Goal: Task Accomplishment & Management: Use online tool/utility

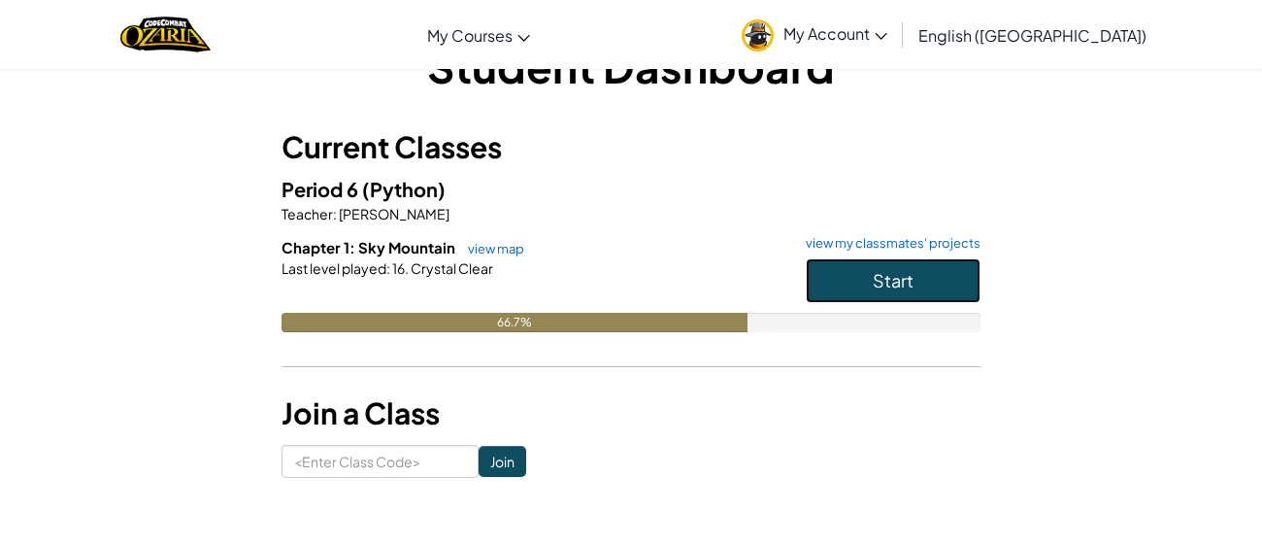
click at [867, 275] on button "Start" at bounding box center [893, 280] width 175 height 45
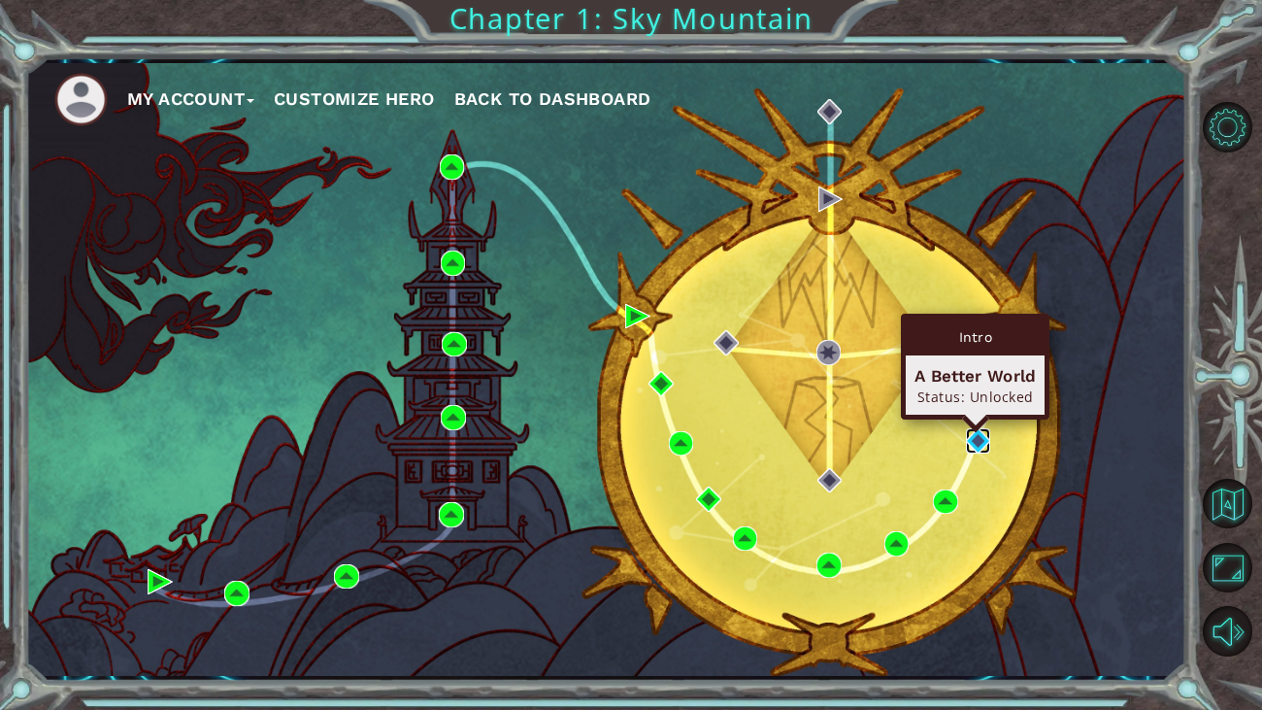
click at [970, 435] on img at bounding box center [978, 440] width 25 height 25
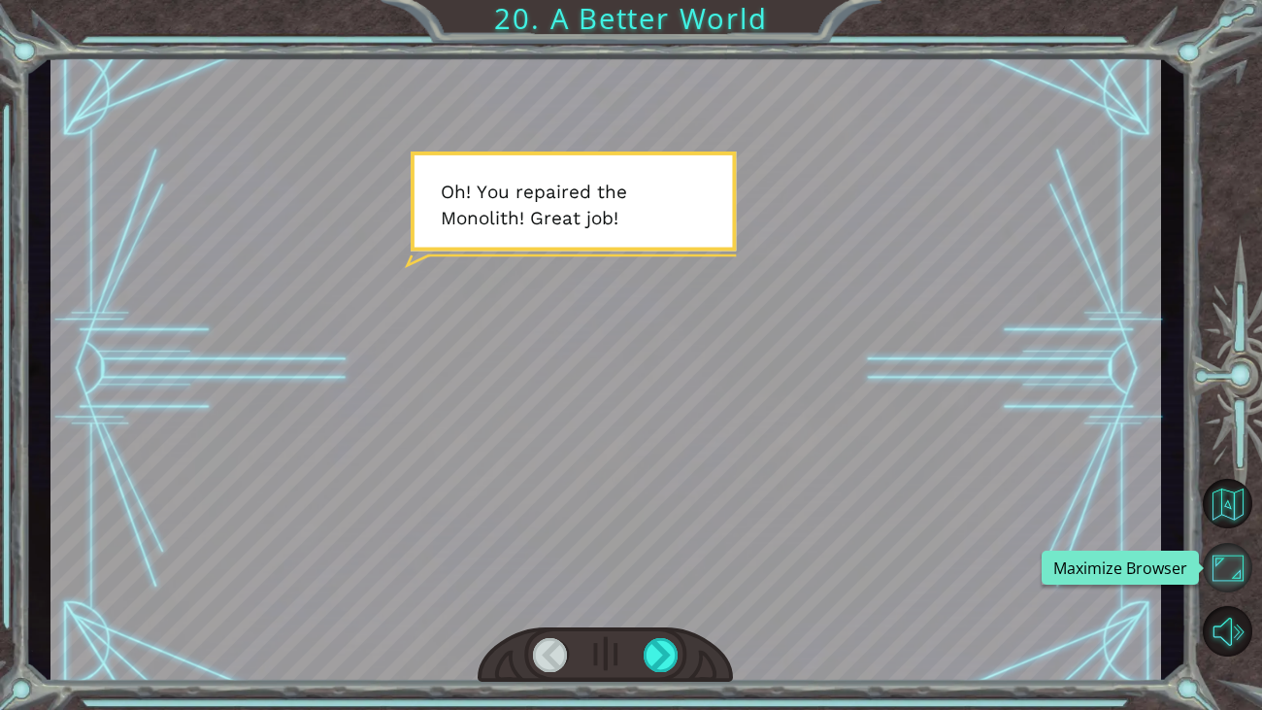
click at [1233, 544] on button "Maximize Browser" at bounding box center [1228, 568] width 50 height 50
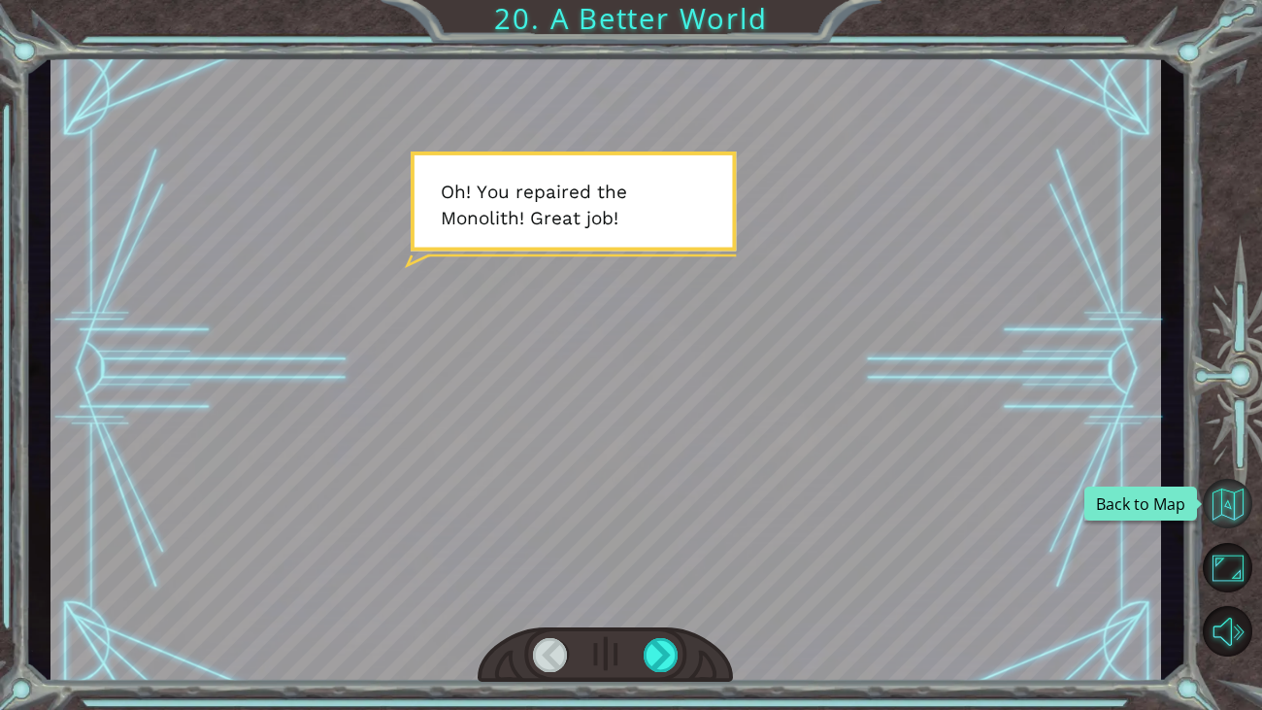
click at [1236, 521] on button "Back to Map" at bounding box center [1228, 504] width 50 height 50
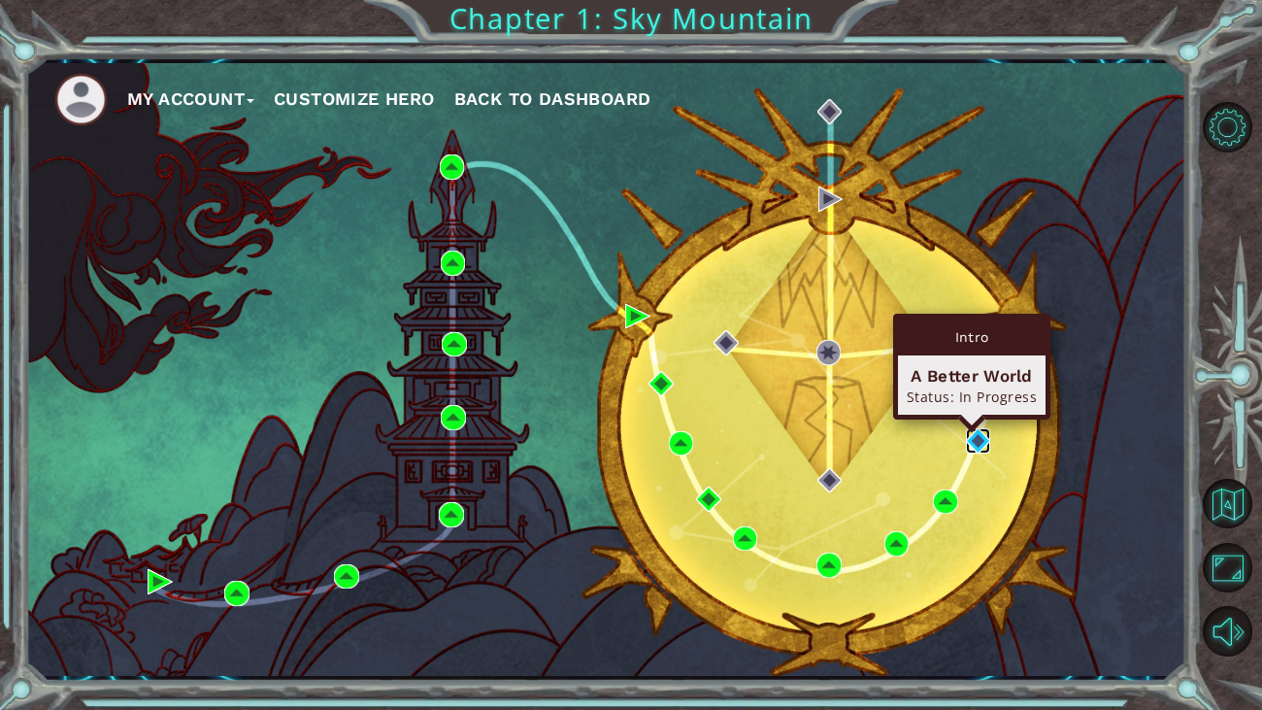
click at [972, 443] on img at bounding box center [978, 440] width 25 height 25
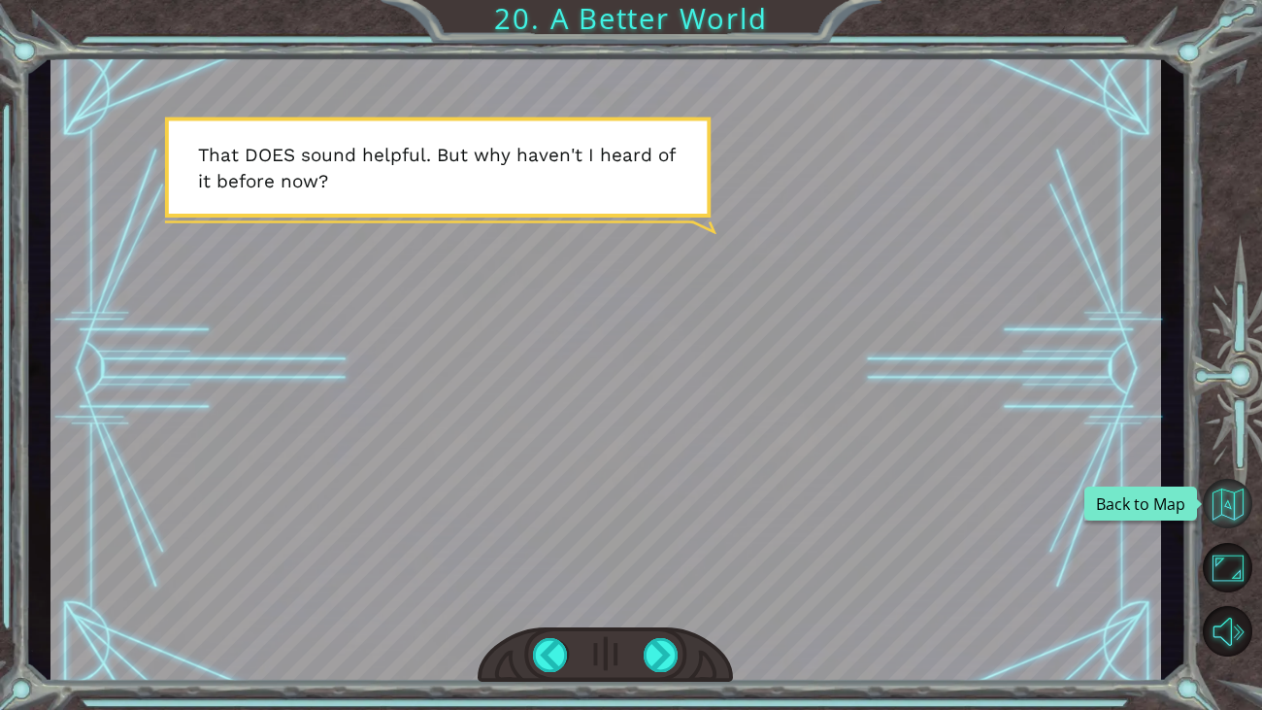
click at [1239, 502] on button "Back to Map" at bounding box center [1228, 504] width 50 height 50
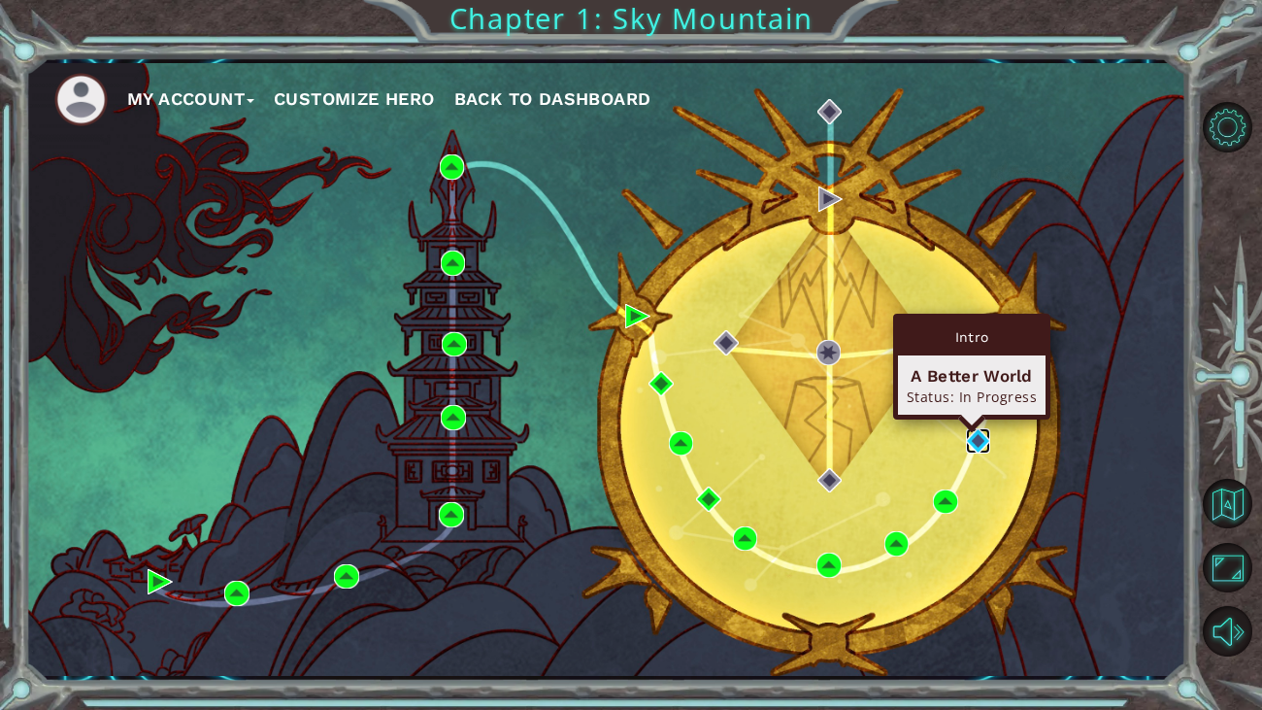
click at [984, 444] on img at bounding box center [978, 440] width 25 height 25
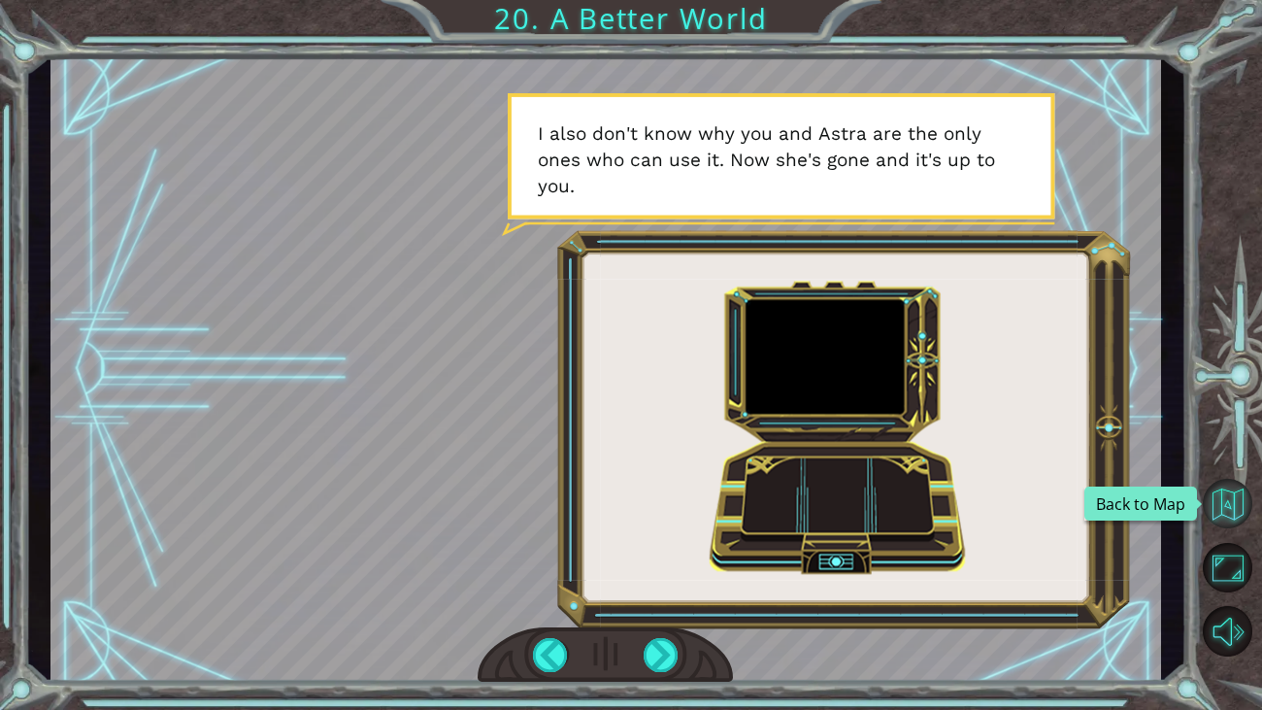
click at [1215, 507] on button "Back to Map" at bounding box center [1228, 504] width 50 height 50
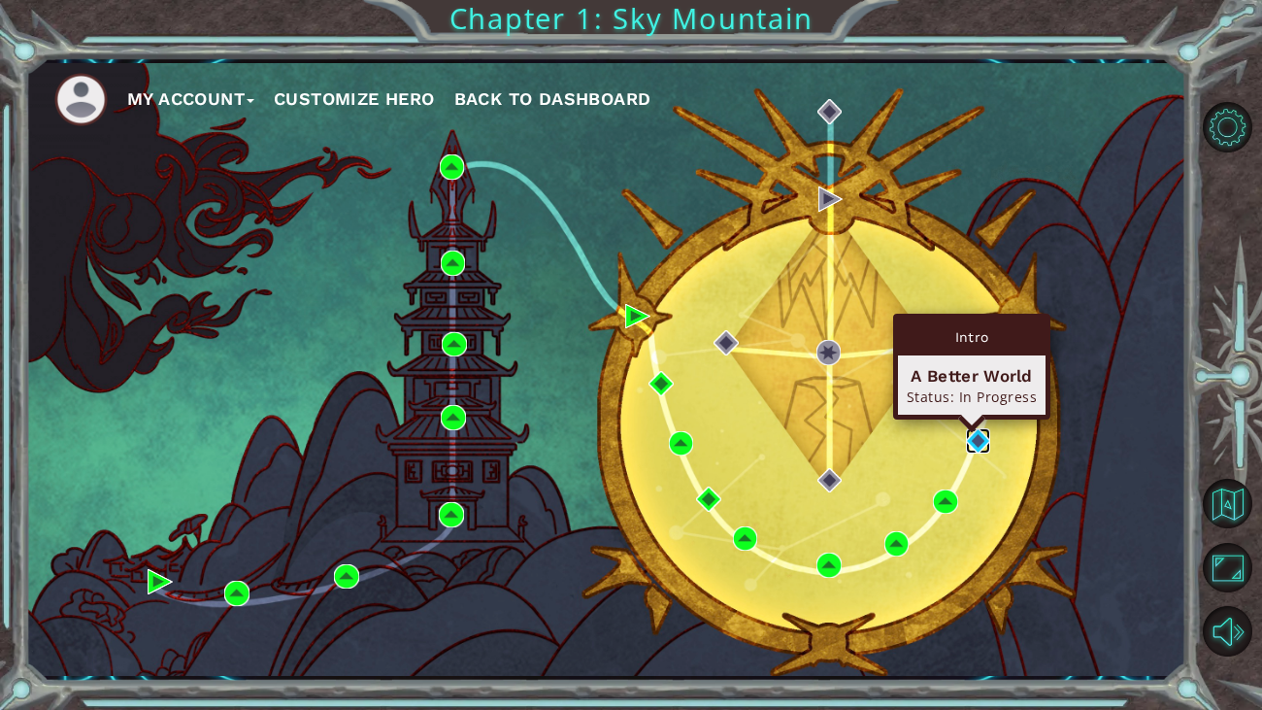
click at [983, 438] on img at bounding box center [978, 440] width 25 height 25
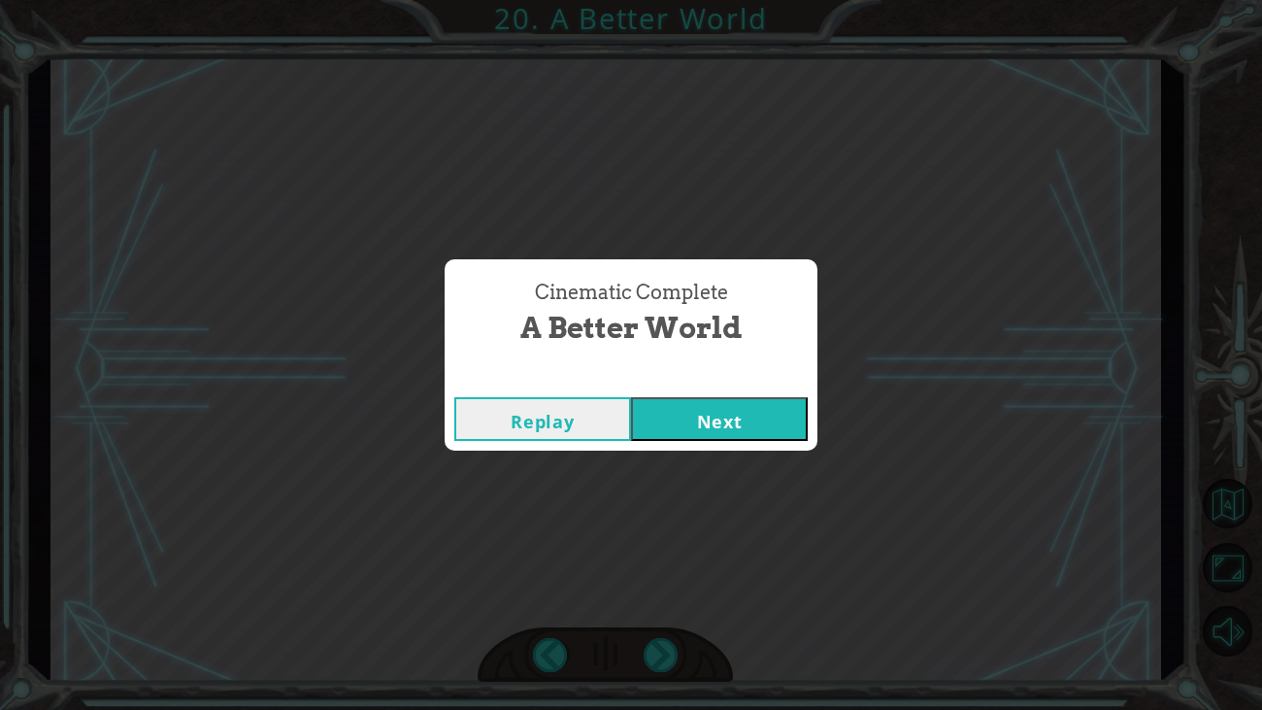
click at [747, 419] on button "Next" at bounding box center [719, 419] width 177 height 44
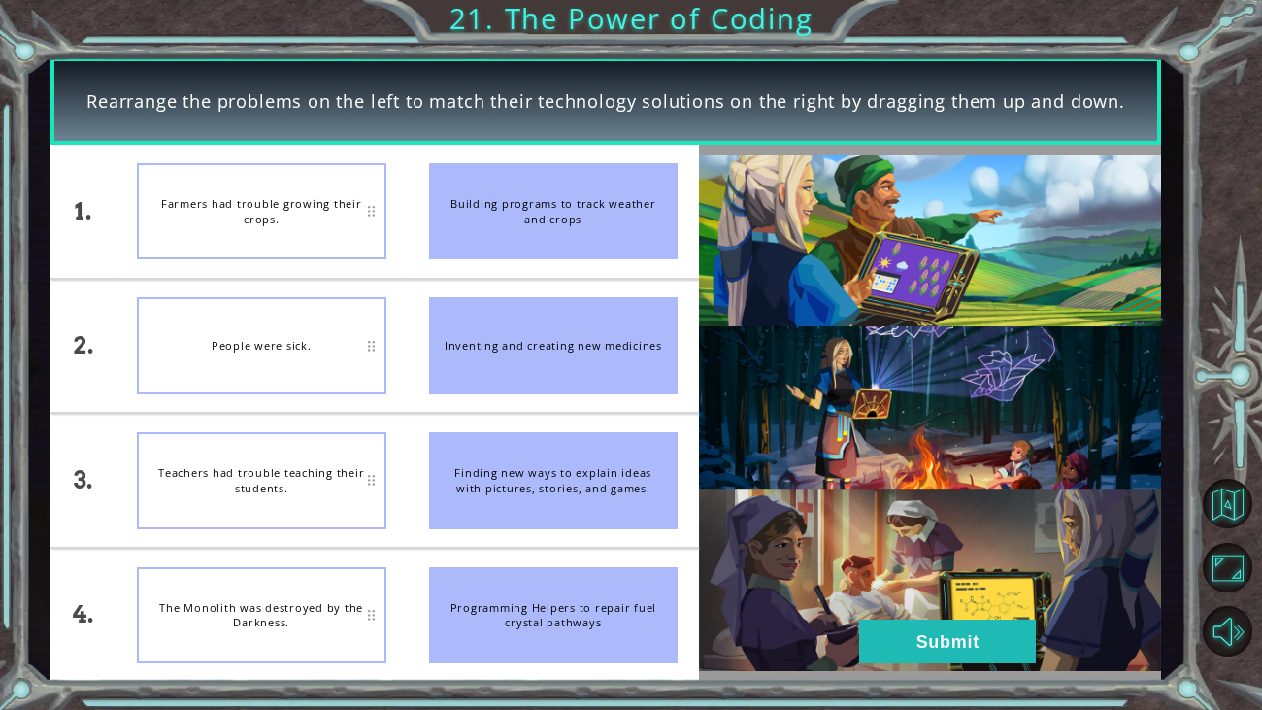
click at [301, 317] on div "People were sick." at bounding box center [262, 345] width 250 height 97
click at [990, 544] on button "Submit" at bounding box center [947, 641] width 177 height 44
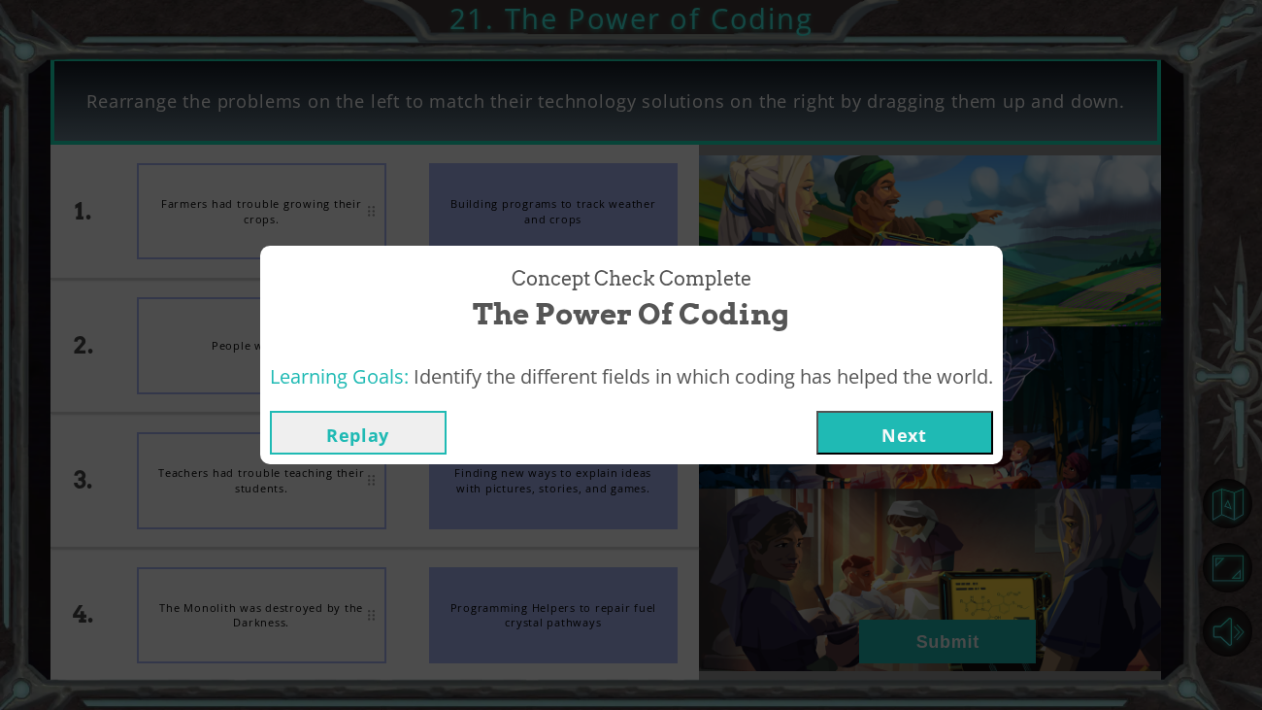
click at [947, 436] on button "Next" at bounding box center [905, 433] width 177 height 44
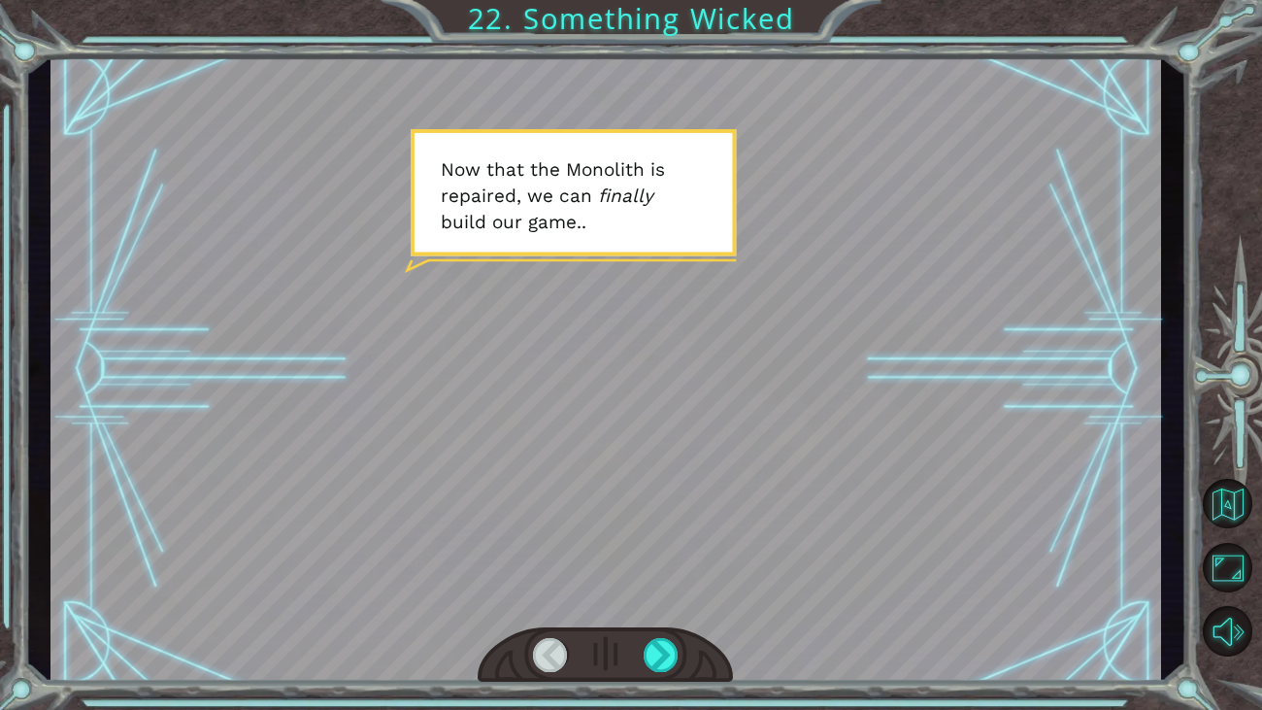
click at [1223, 400] on div at bounding box center [1234, 378] width 57 height 184
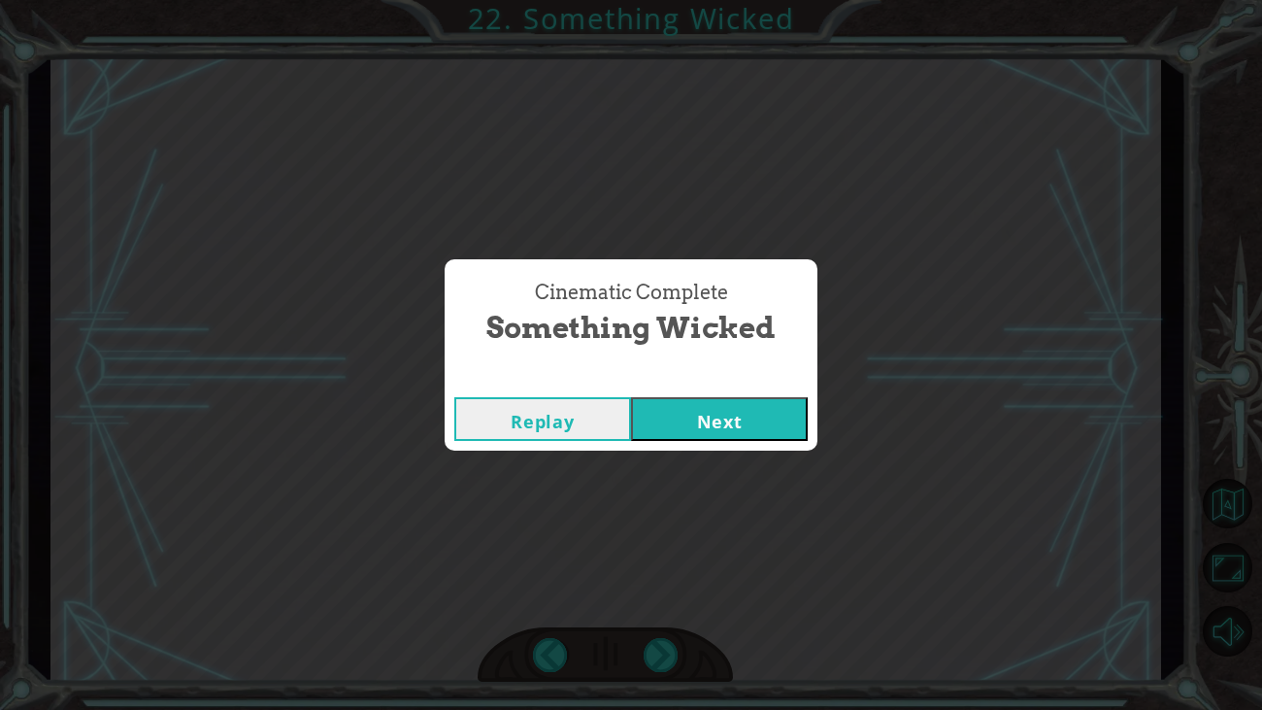
click at [767, 422] on button "Next" at bounding box center [719, 419] width 177 height 44
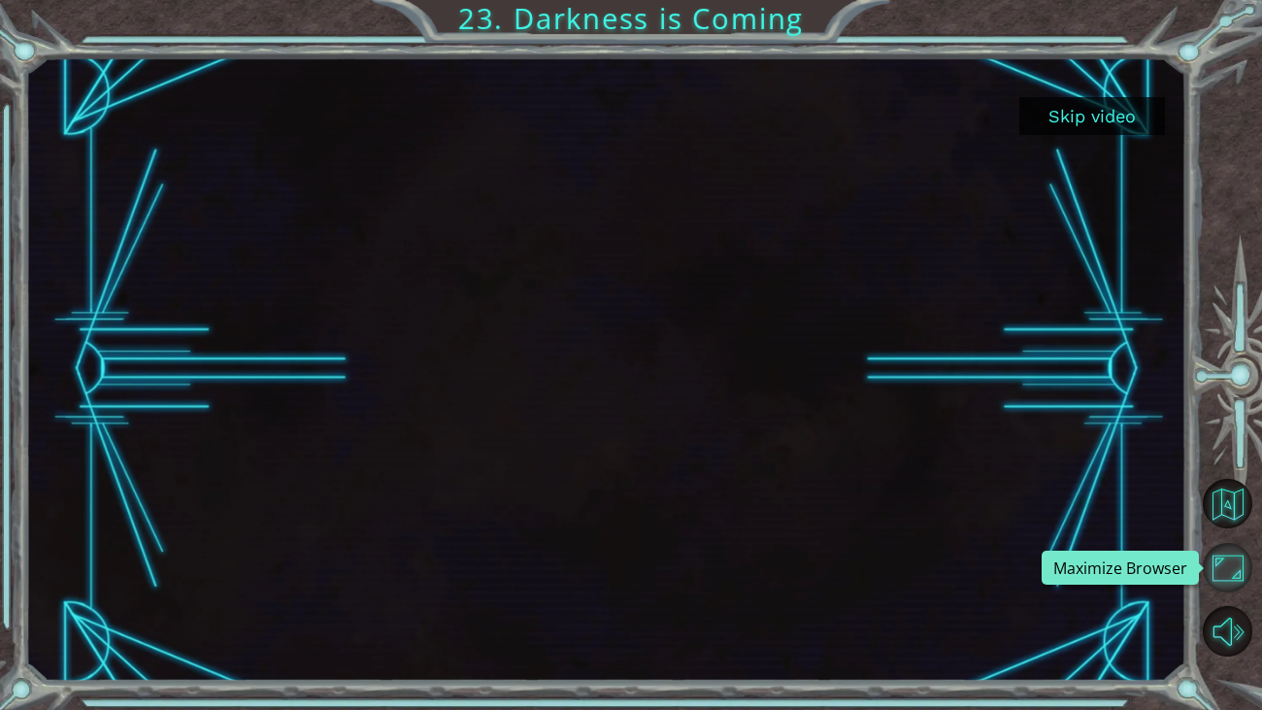
click at [1223, 584] on button "Maximize Browser" at bounding box center [1228, 568] width 50 height 50
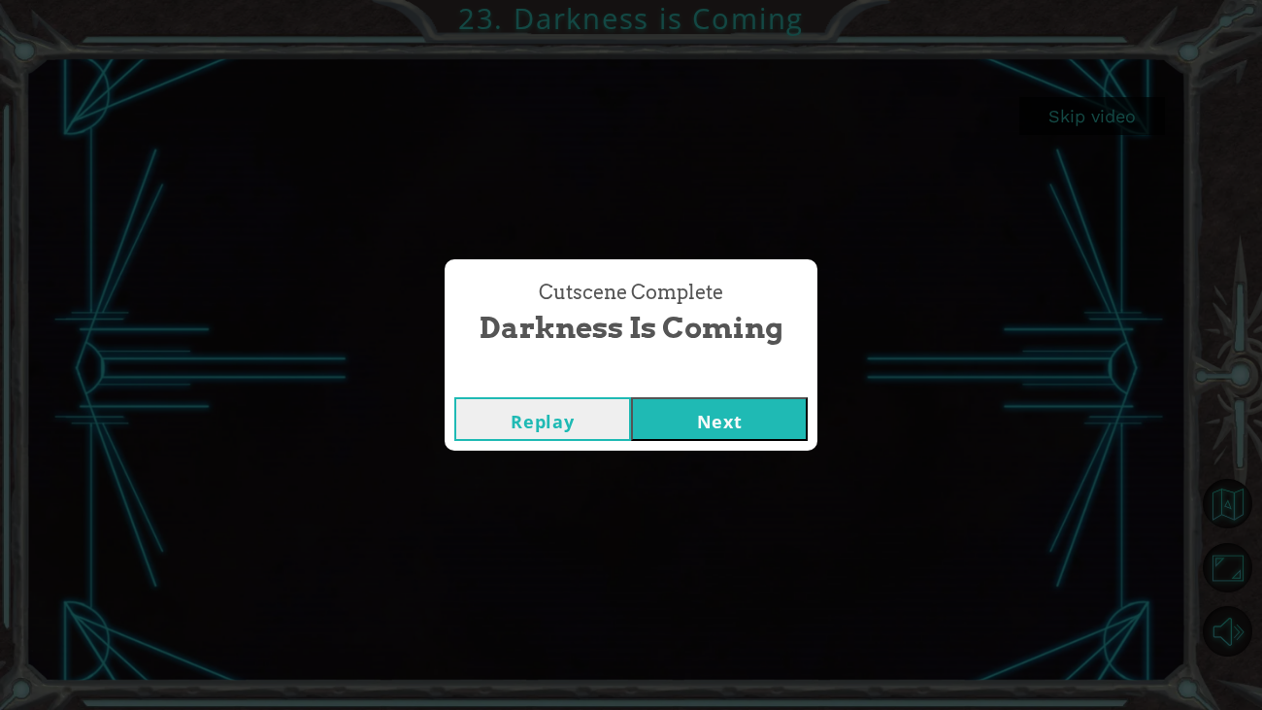
click at [576, 435] on button "Replay" at bounding box center [542, 419] width 177 height 44
click at [732, 414] on button "Next" at bounding box center [719, 419] width 177 height 44
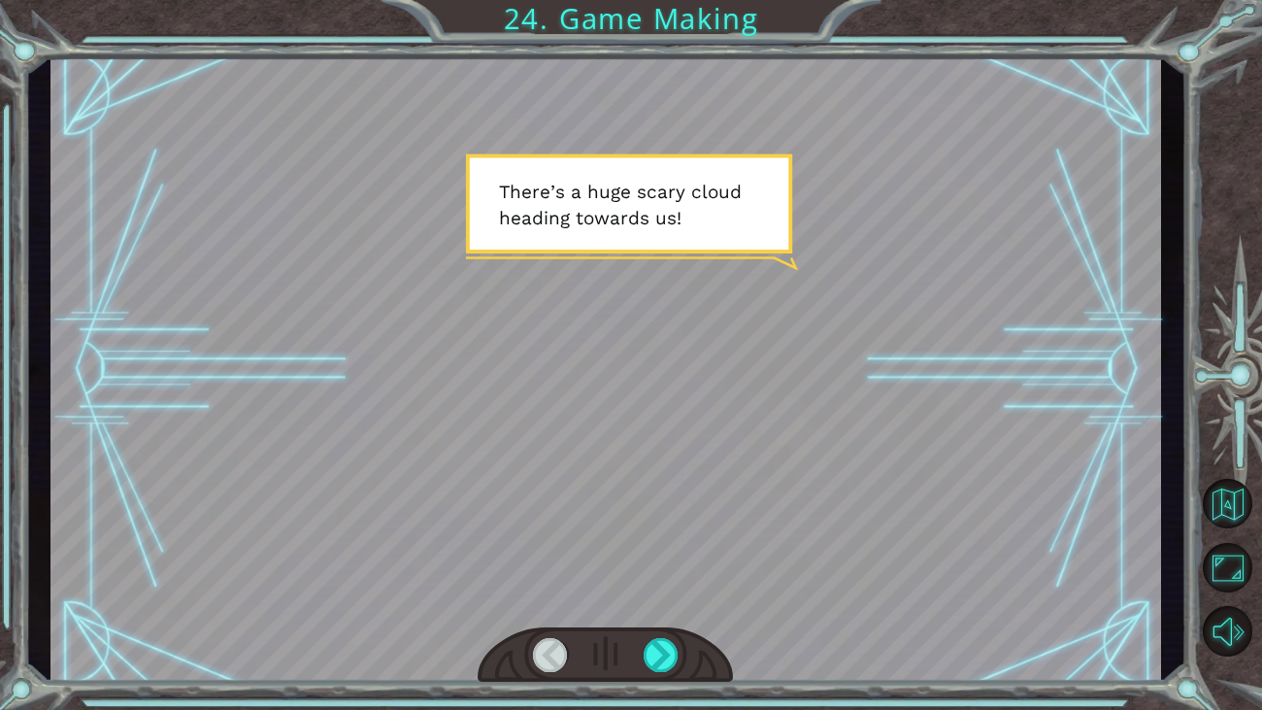
click at [1256, 252] on div at bounding box center [1234, 379] width 57 height 568
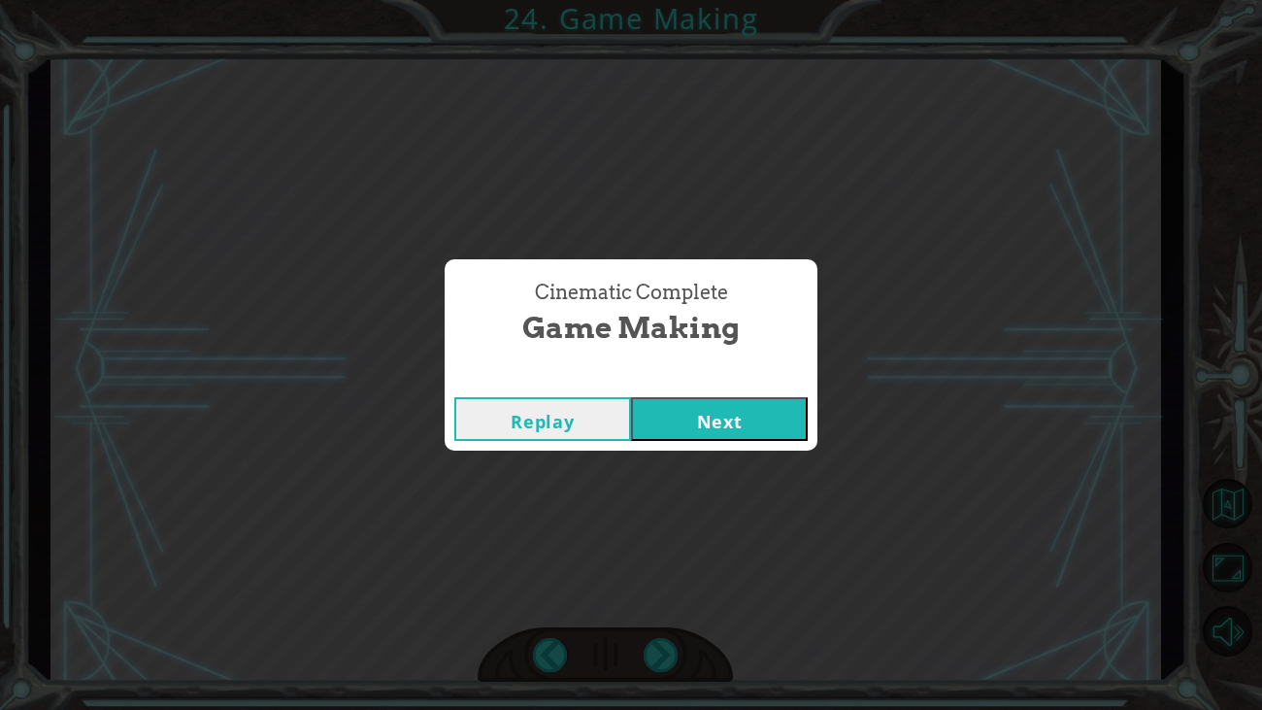
click at [748, 423] on button "Next" at bounding box center [719, 419] width 177 height 44
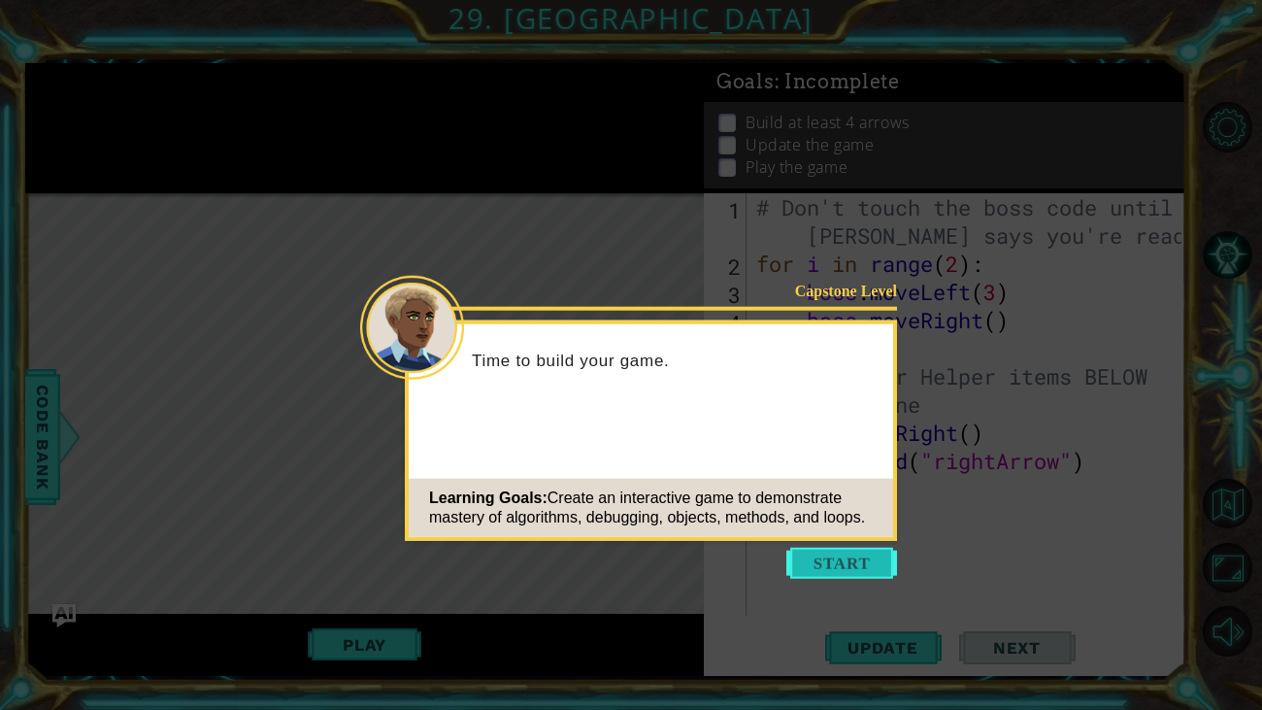
click at [827, 562] on button "Start" at bounding box center [841, 563] width 111 height 31
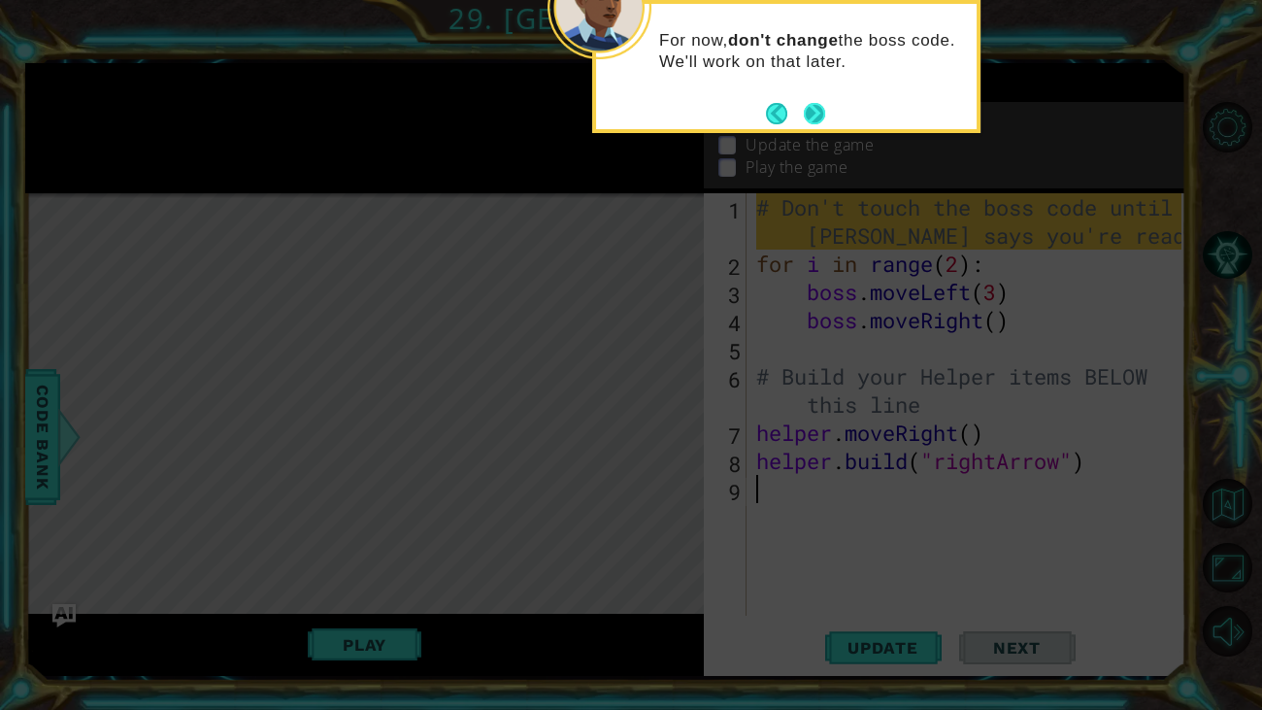
click at [817, 103] on button "Next" at bounding box center [815, 113] width 22 height 22
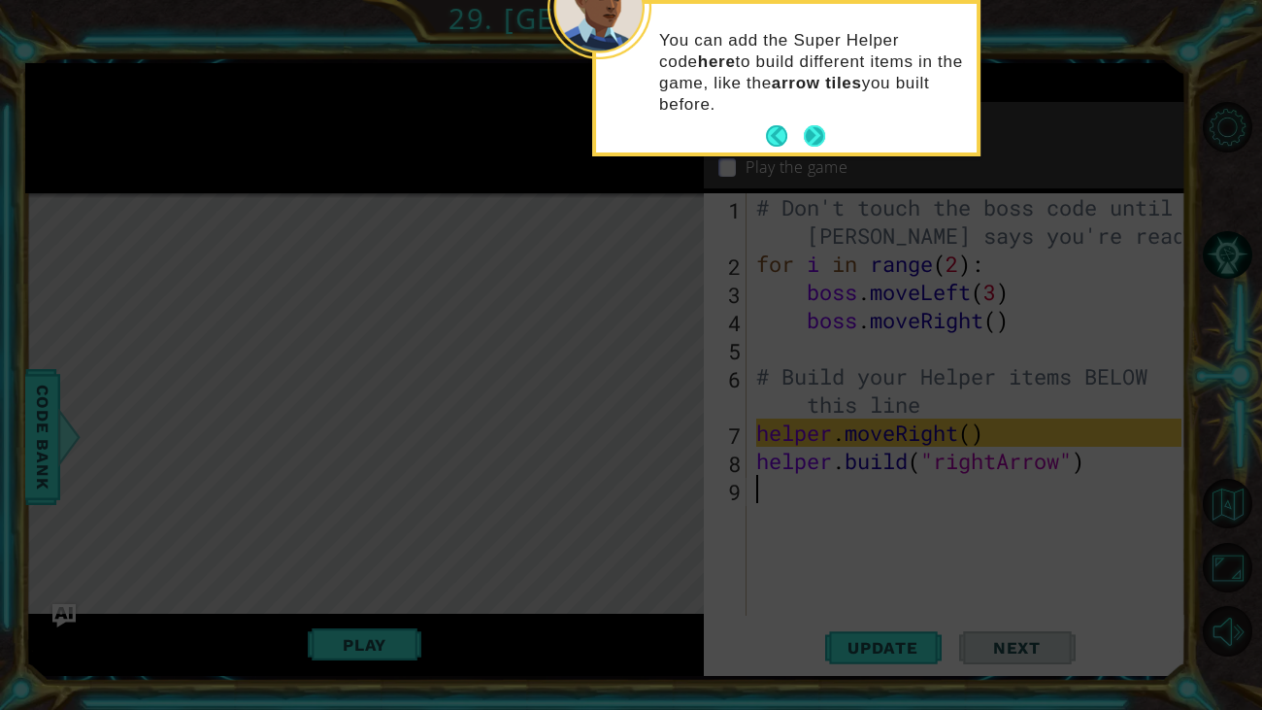
click at [816, 142] on button "Next" at bounding box center [815, 136] width 22 height 22
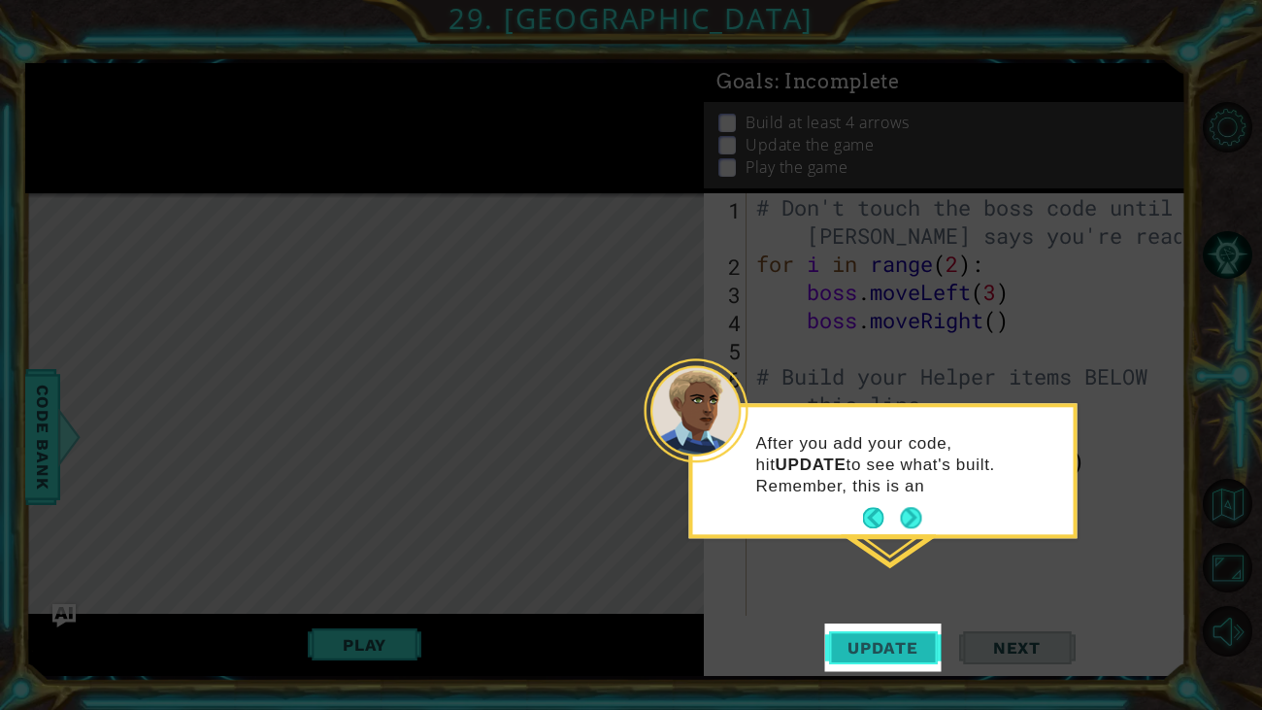
click at [872, 652] on span "Update" at bounding box center [883, 647] width 110 height 19
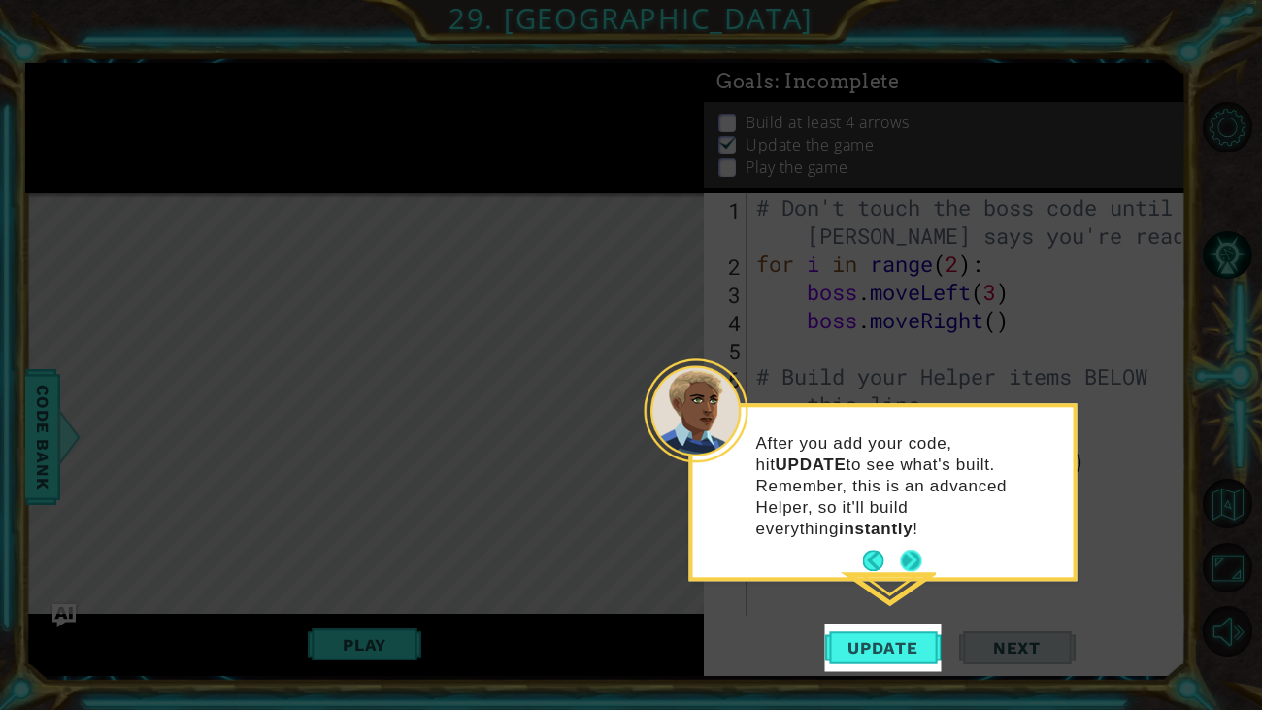
click at [911, 550] on button "Next" at bounding box center [910, 560] width 21 height 21
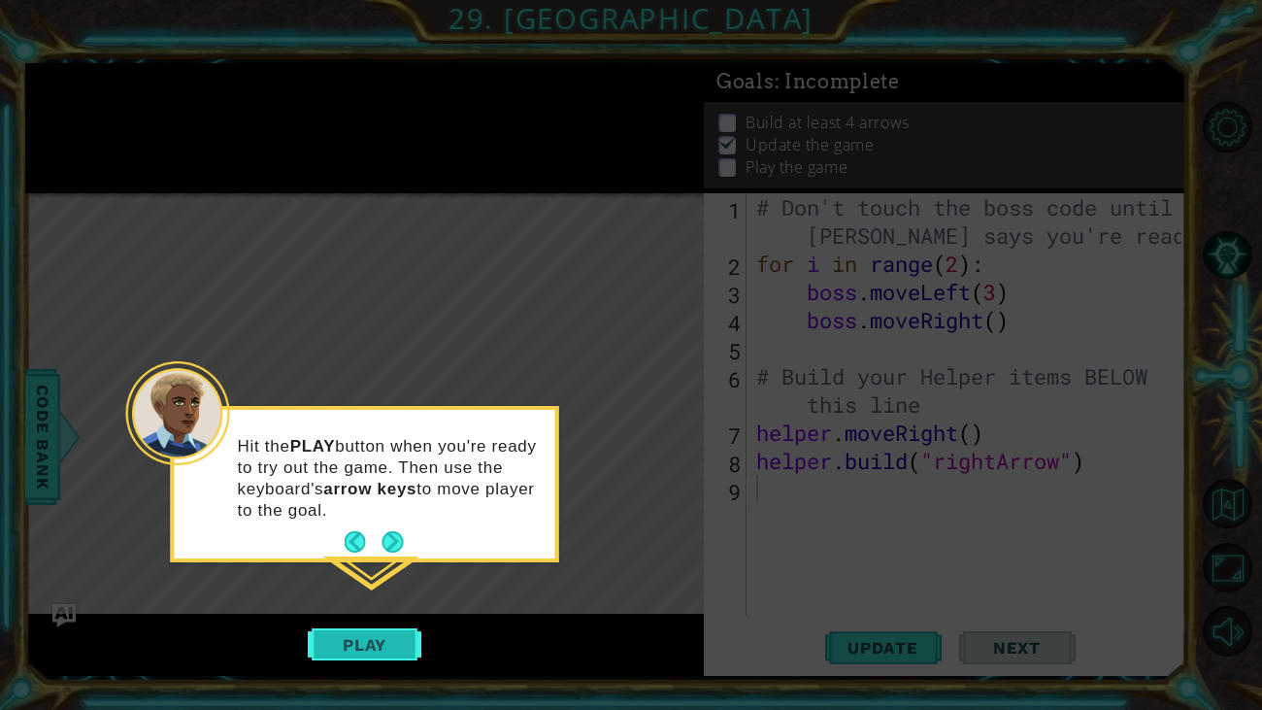
click at [355, 640] on button "Play" at bounding box center [365, 644] width 114 height 37
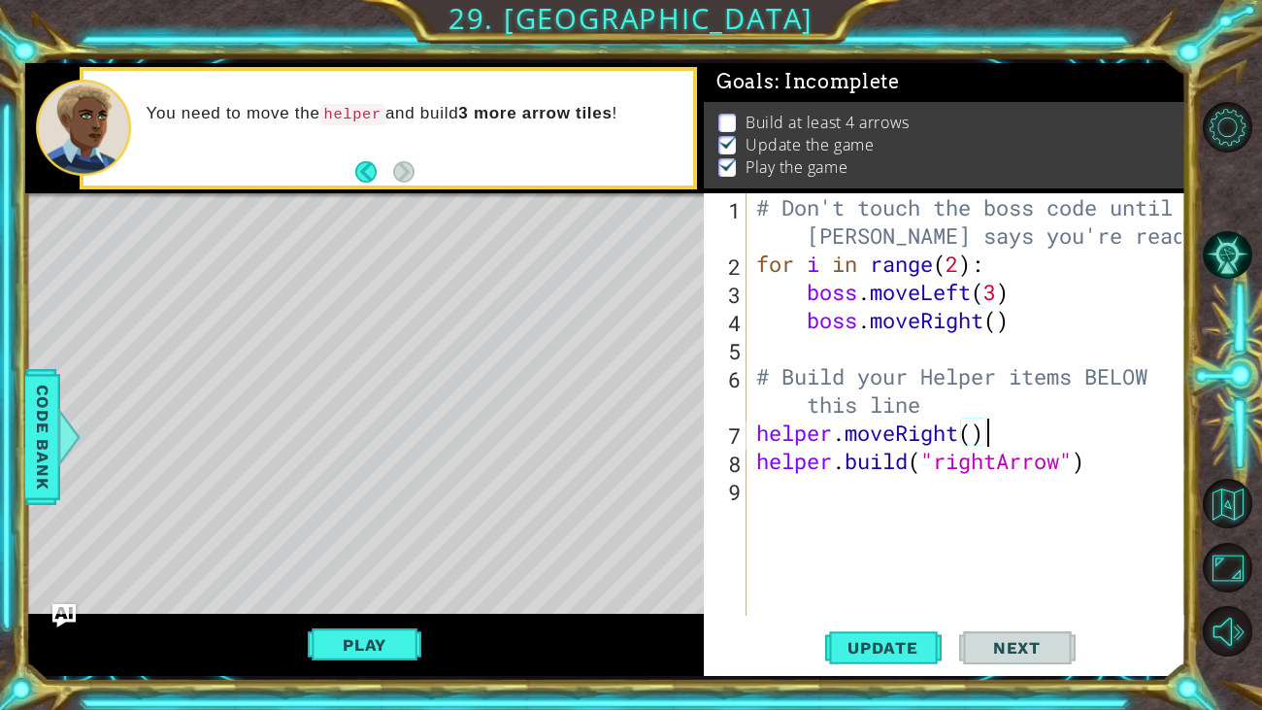
type textarea "# Build your Helper items BELOW this line"
type textarea "boss.moveRight()"
type textarea "[DOMAIN_NAME]("rightArrow")"
type textarea "helper.moveRight()"
click at [1238, 273] on button "AI Hint" at bounding box center [1228, 255] width 50 height 50
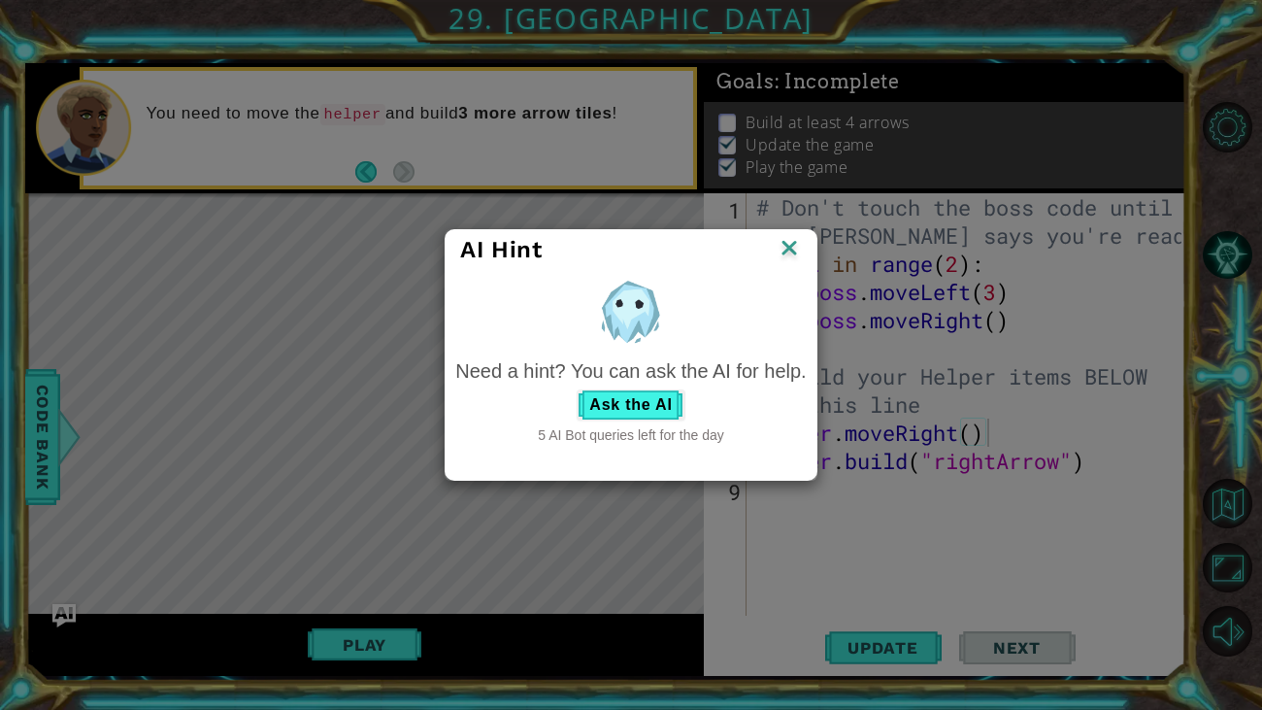
click at [793, 245] on img at bounding box center [789, 249] width 25 height 29
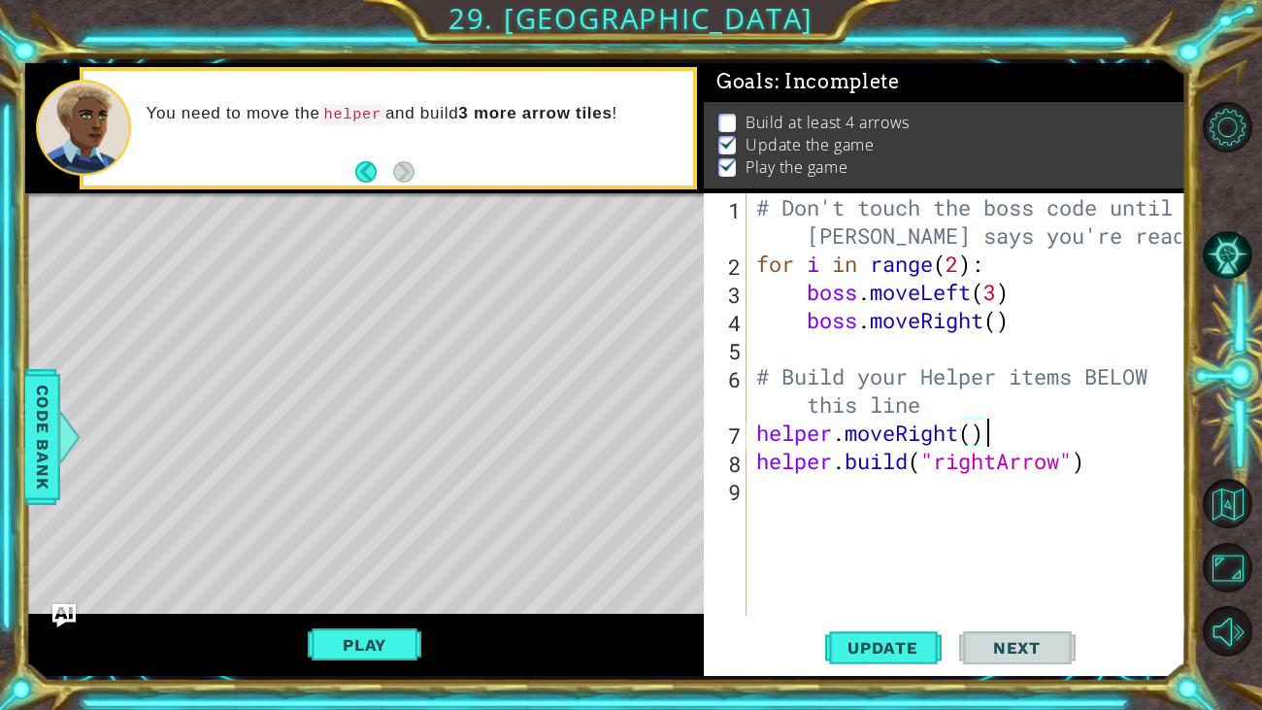
click at [608, 548] on div "Level Map" at bounding box center [473, 479] width 897 height 572
click at [626, 547] on div "Level Map" at bounding box center [473, 479] width 897 height 572
click at [769, 488] on div "# Don't touch the boss code until [PERSON_NAME] says you're ready! for i in ran…" at bounding box center [971, 446] width 439 height 507
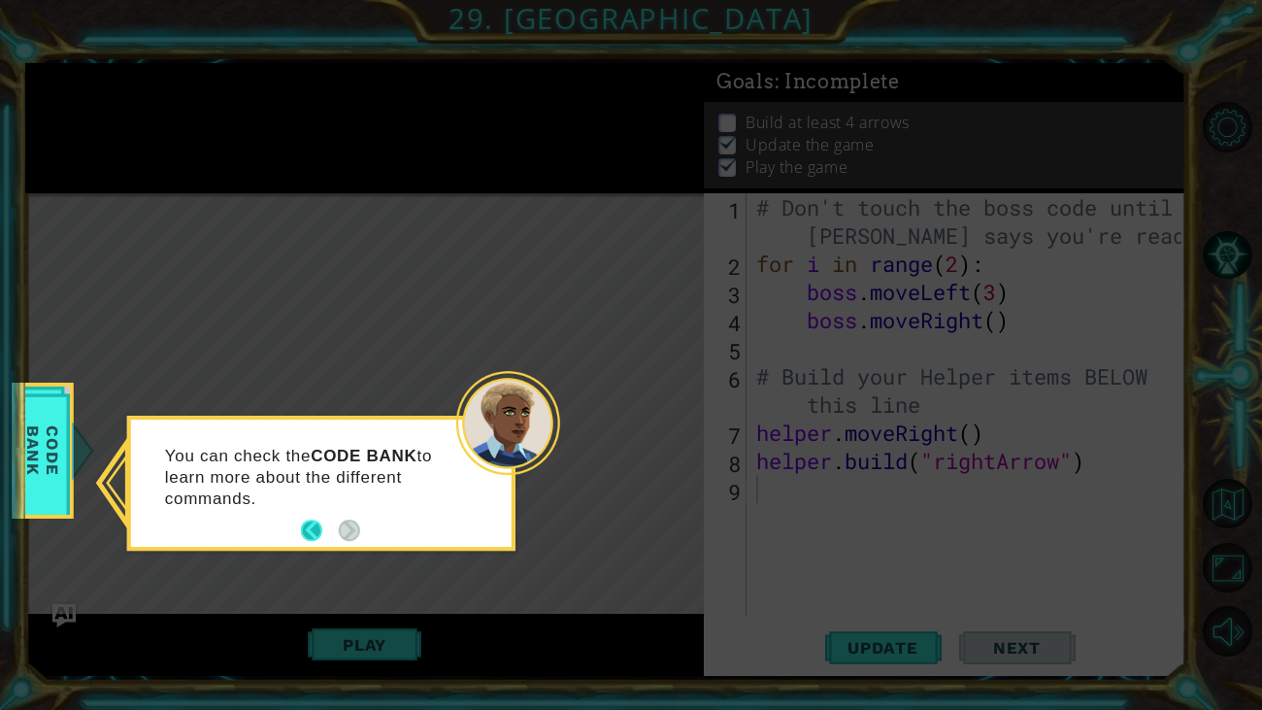
click at [336, 524] on button "Back" at bounding box center [320, 530] width 38 height 21
click at [984, 493] on icon at bounding box center [631, 355] width 1262 height 710
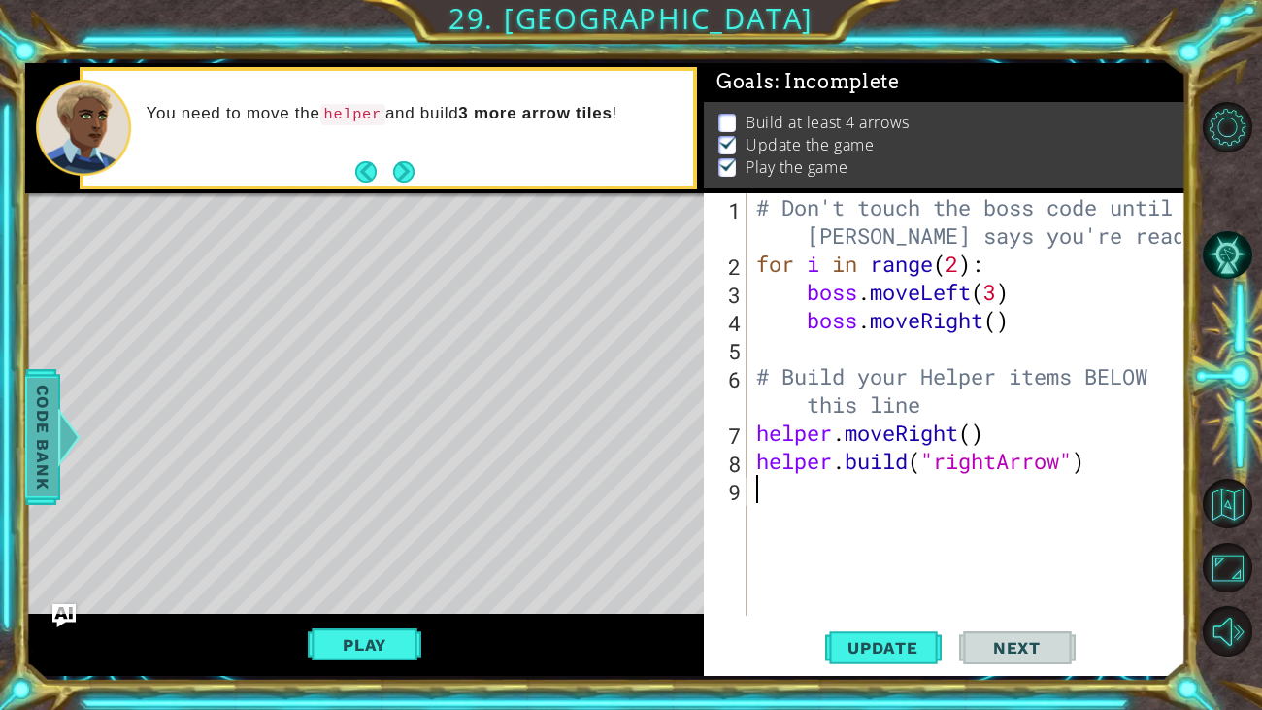
click at [57, 409] on div at bounding box center [69, 437] width 24 height 58
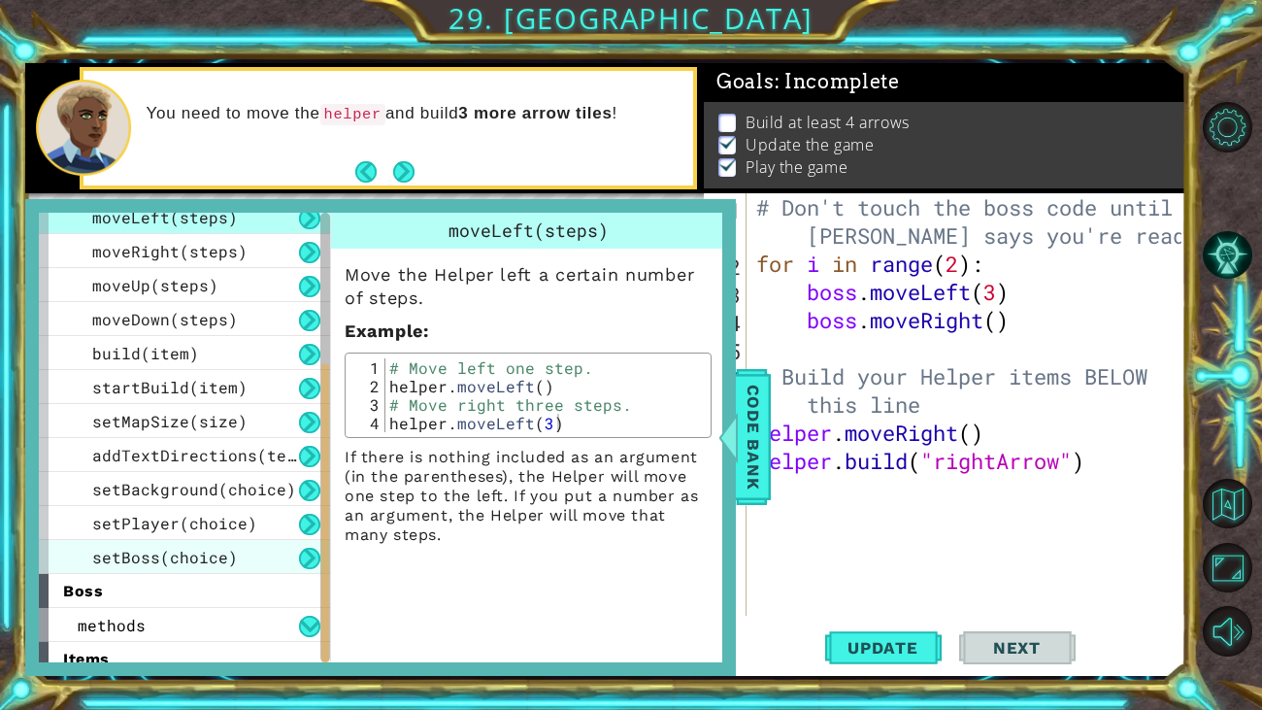
scroll to position [228, 0]
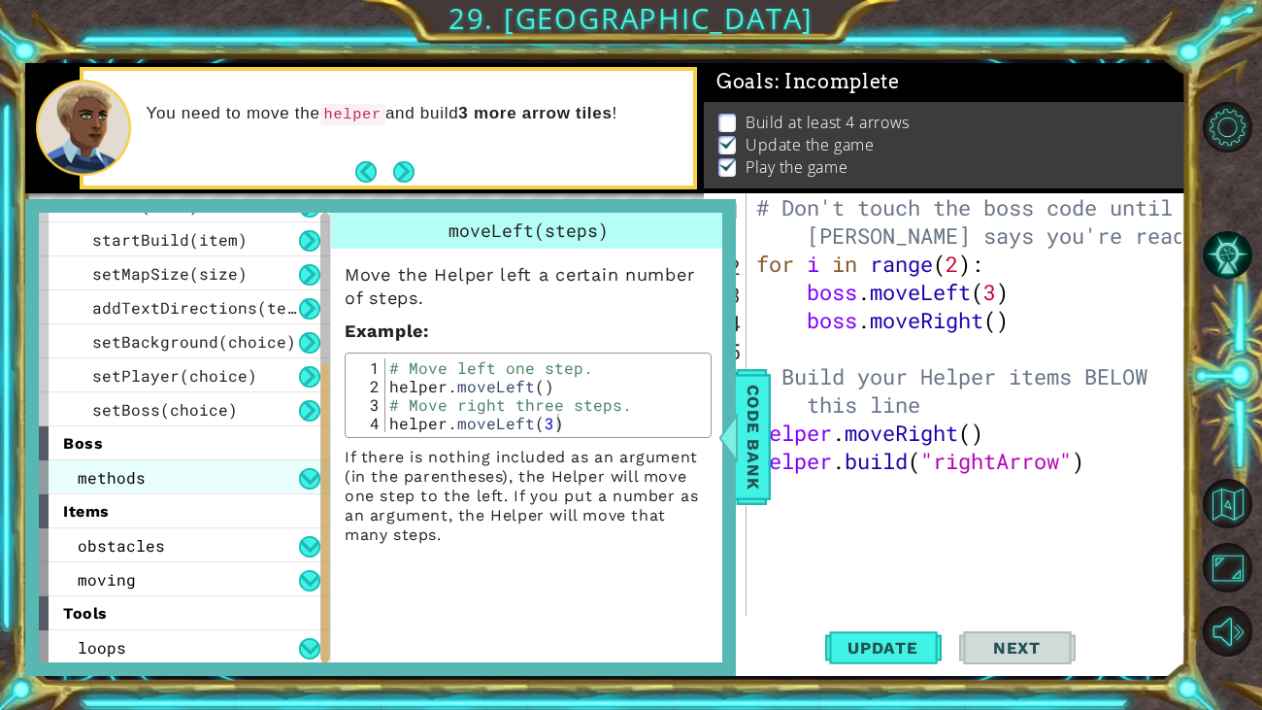
click at [241, 478] on div "methods" at bounding box center [184, 477] width 291 height 34
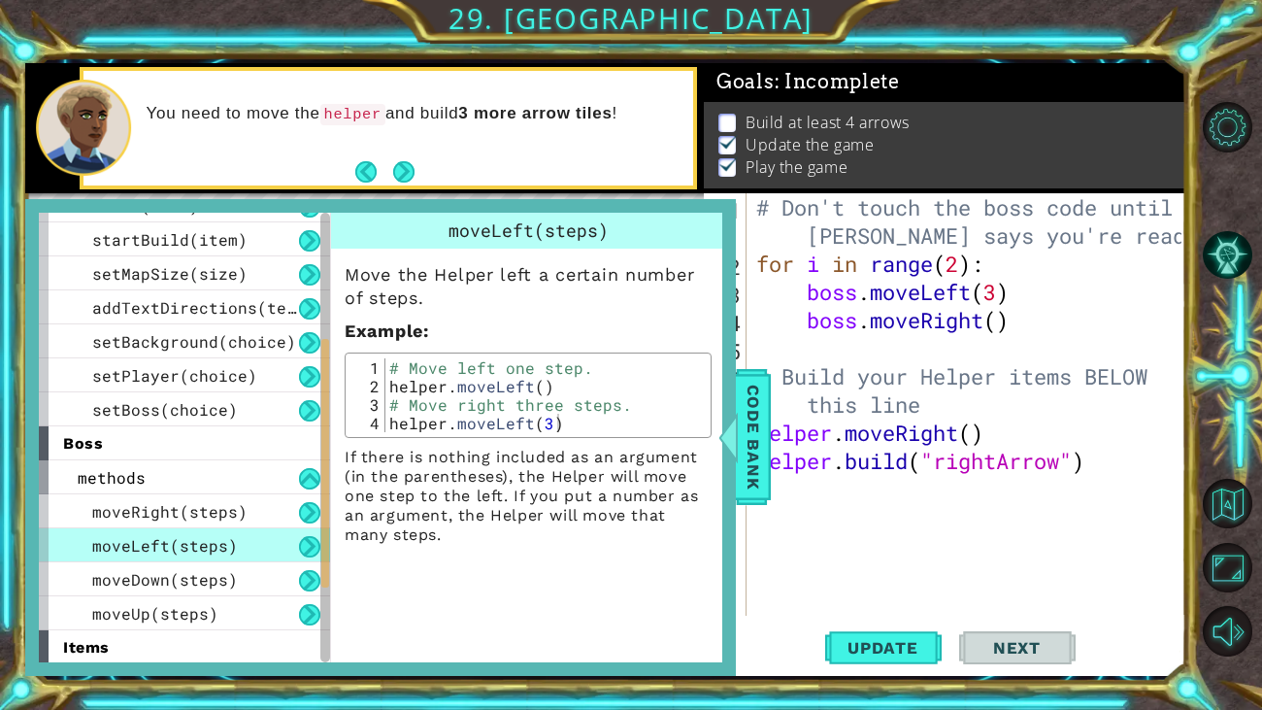
scroll to position [363, 0]
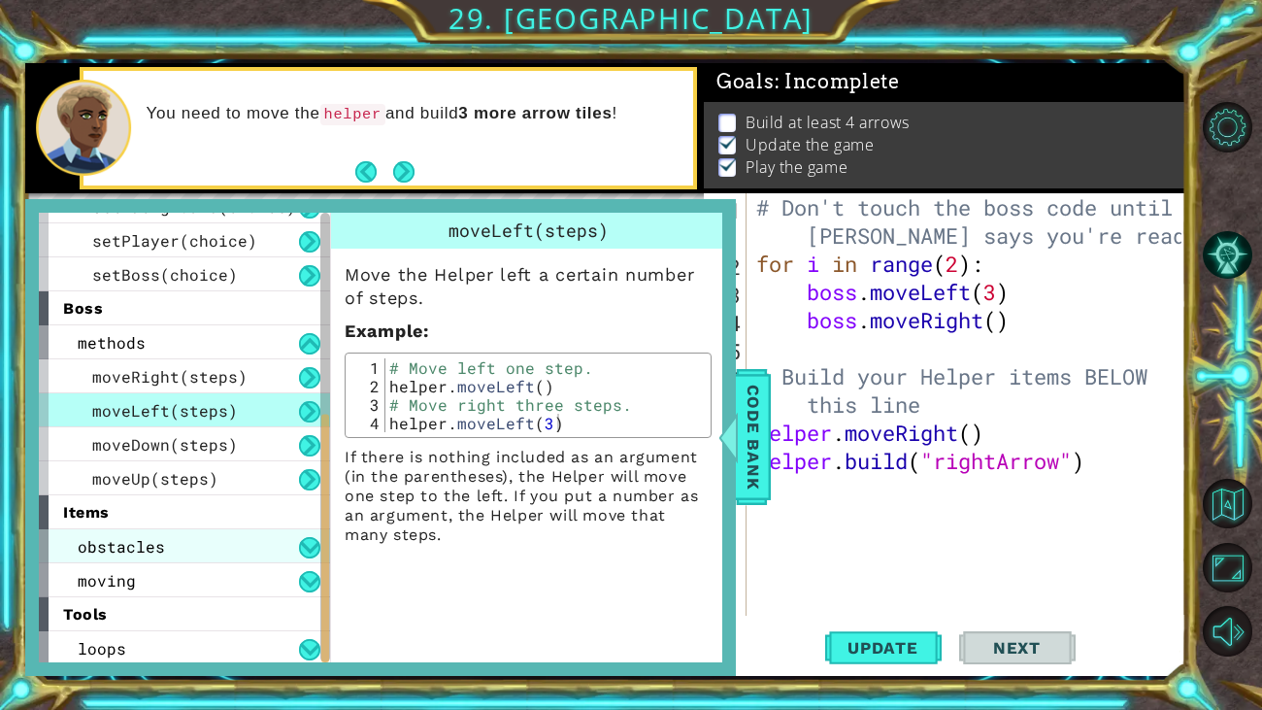
click at [243, 535] on div "obstacles" at bounding box center [184, 546] width 291 height 34
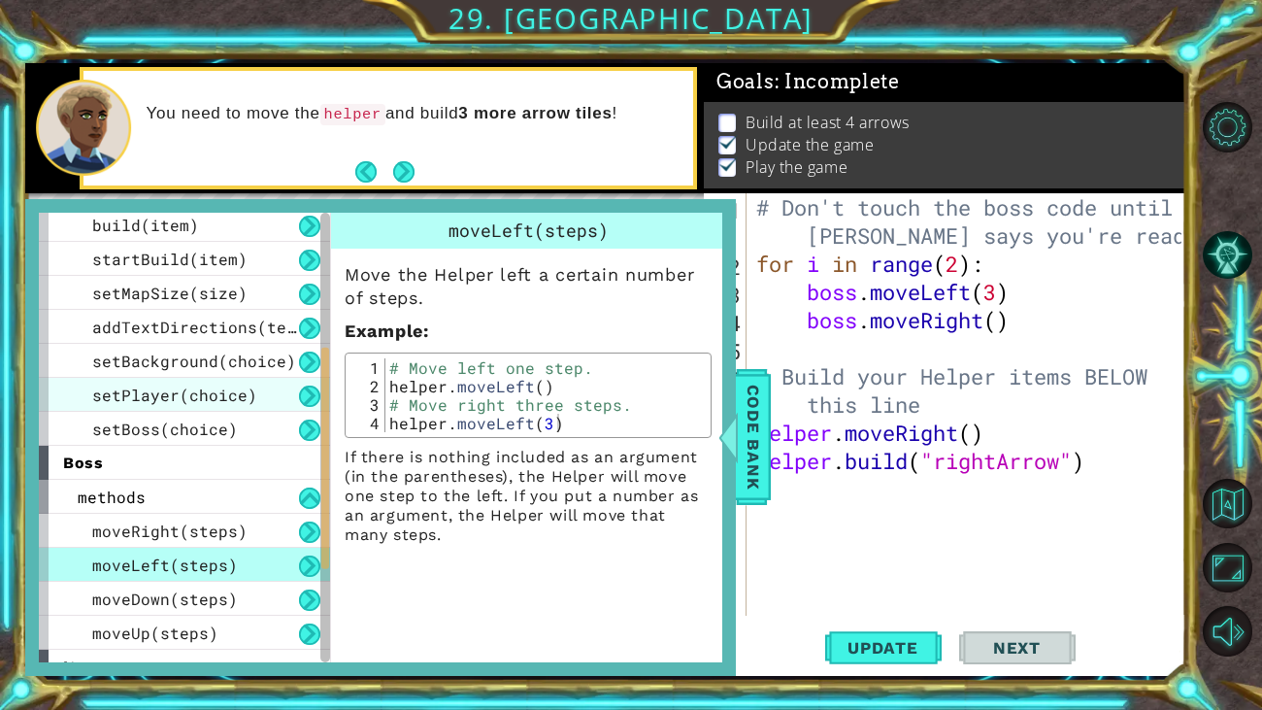
scroll to position [274, 0]
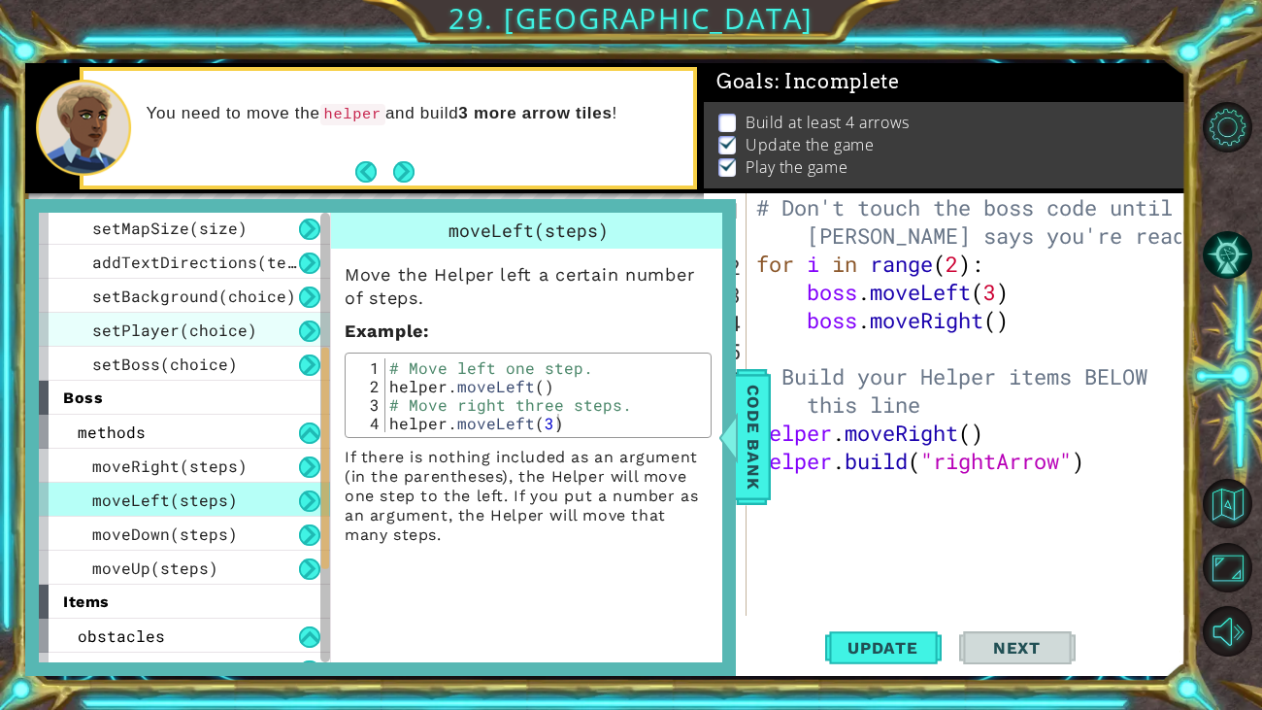
click at [203, 331] on span "setPlayer(choice)" at bounding box center [174, 329] width 165 height 20
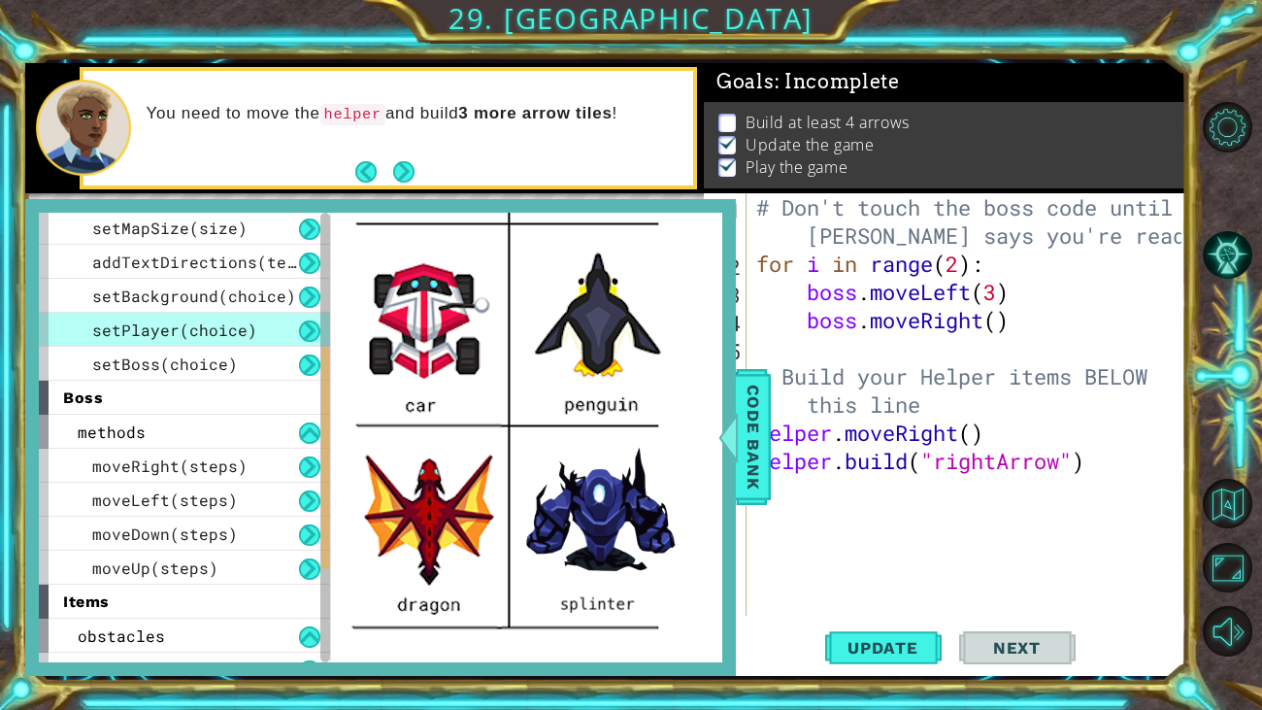
scroll to position [557, 0]
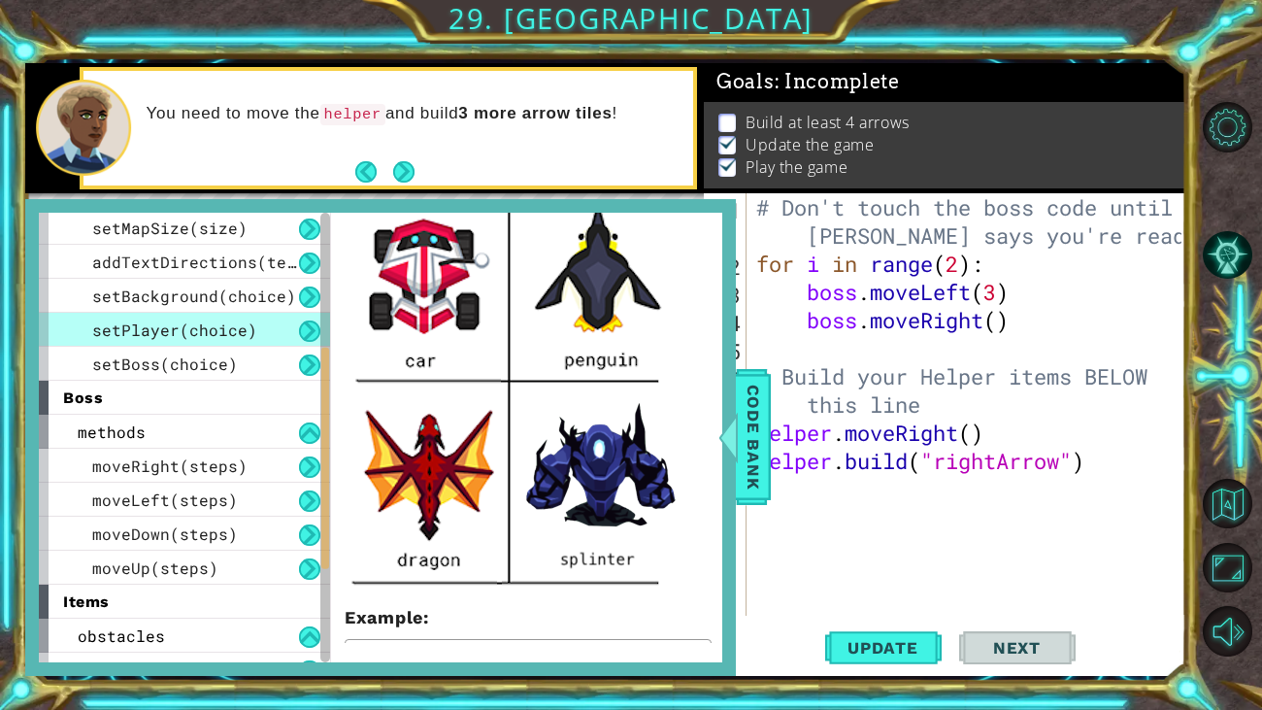
click at [574, 488] on img at bounding box center [515, 191] width 340 height 810
click at [584, 499] on img at bounding box center [515, 191] width 340 height 810
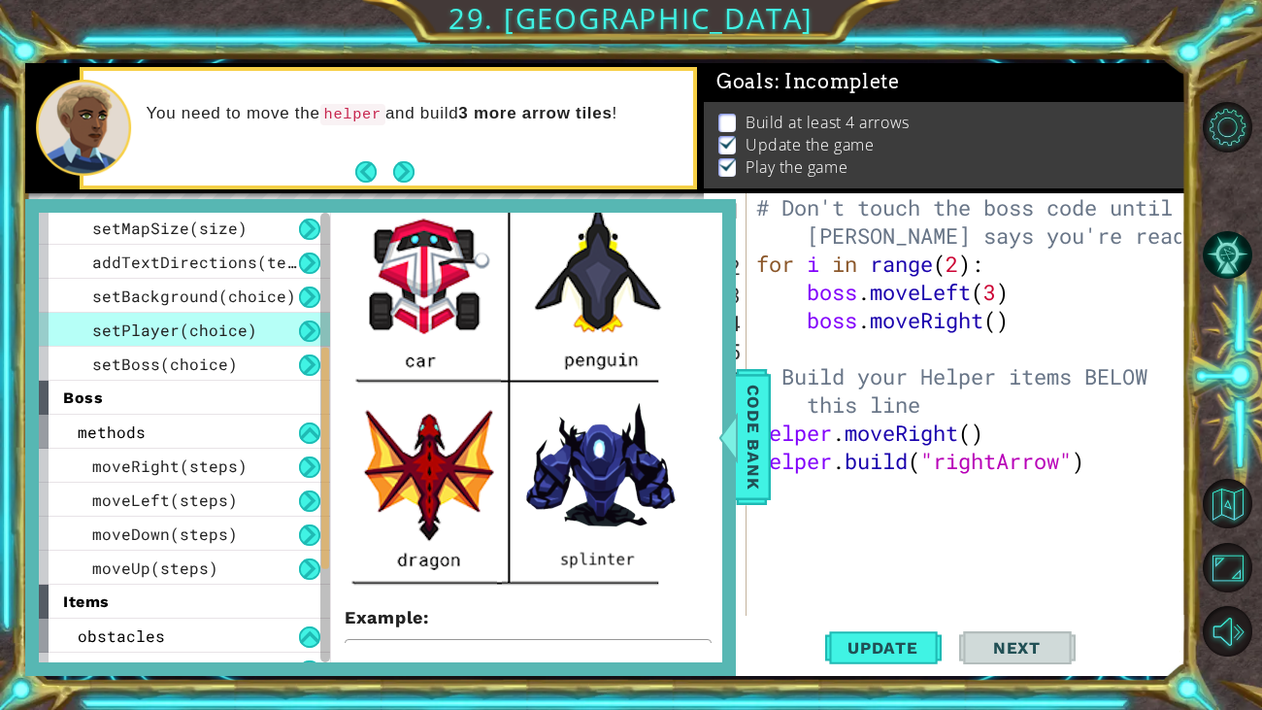
click at [584, 499] on img at bounding box center [515, 191] width 340 height 810
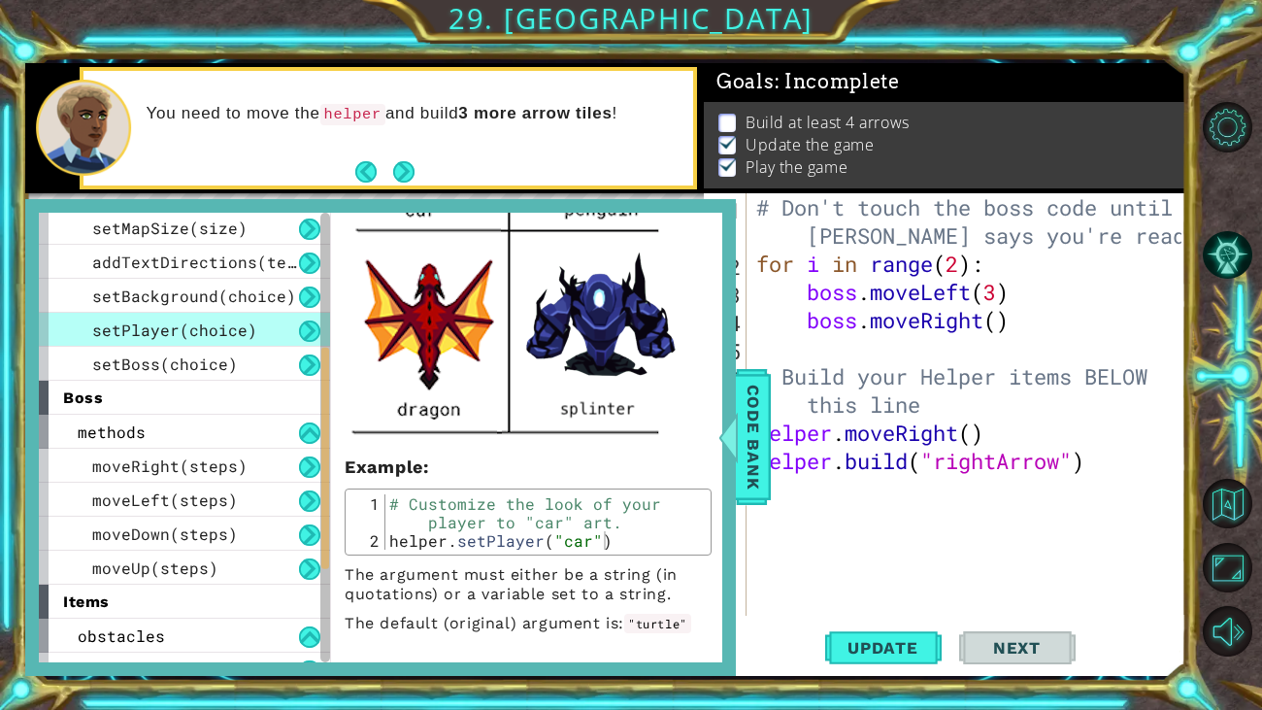
click at [578, 518] on div "# Customize the look of your player to "car" art. helper . setPlayer ( "car" )" at bounding box center [545, 549] width 320 height 111
click at [571, 517] on div "# Customize the look of your player to "car" art. helper . setPlayer ( "car" )" at bounding box center [545, 549] width 320 height 111
click at [549, 500] on div "# Customize the look of your player to "car" art. helper . setPlayer ( "car" )" at bounding box center [545, 549] width 320 height 111
type textarea "# Customize the look of your player to "car" art."
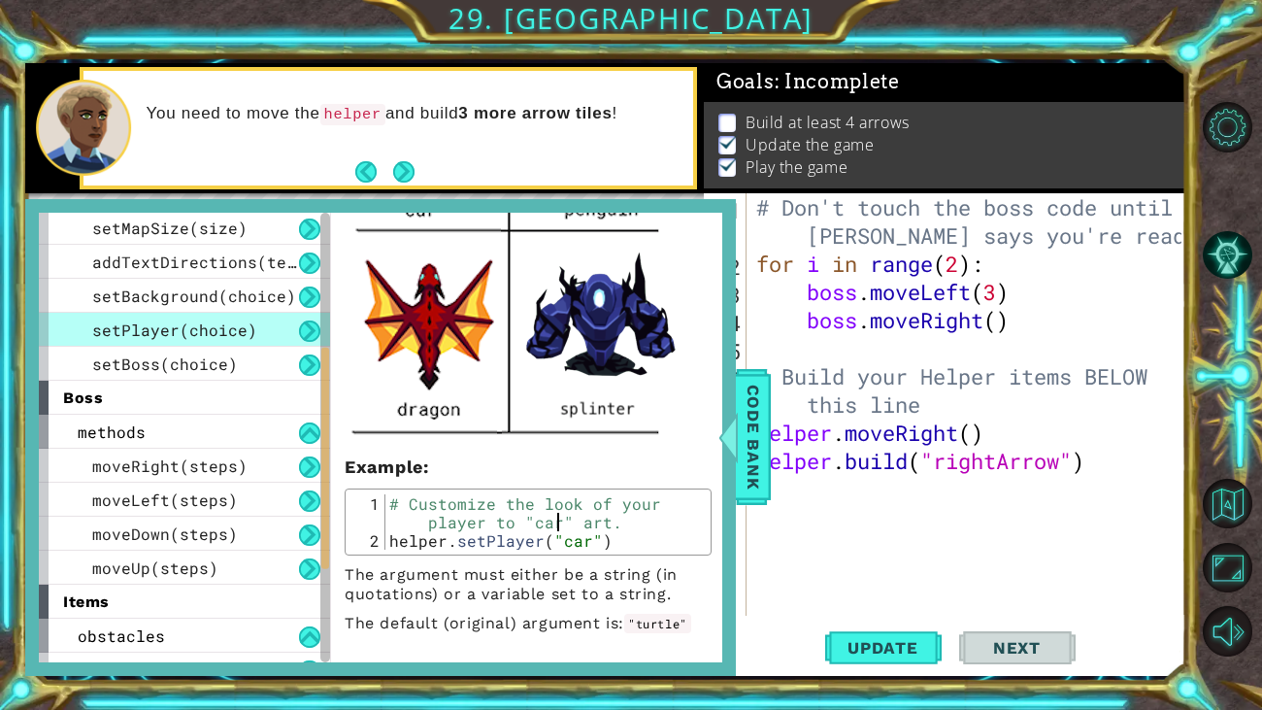
click at [598, 310] on img at bounding box center [515, 41] width 340 height 810
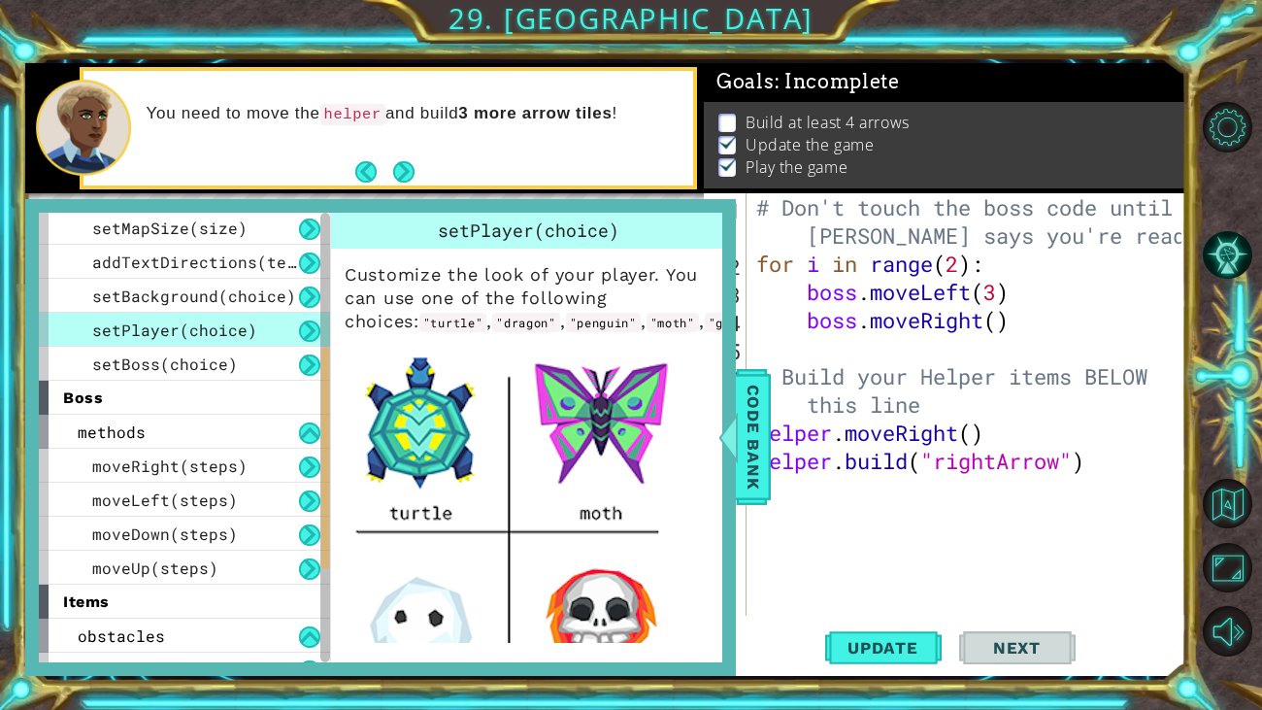
click at [886, 332] on code ""splinter"" at bounding box center [927, 322] width 83 height 19
click at [234, 356] on div "setBoss(choice)" at bounding box center [184, 364] width 291 height 34
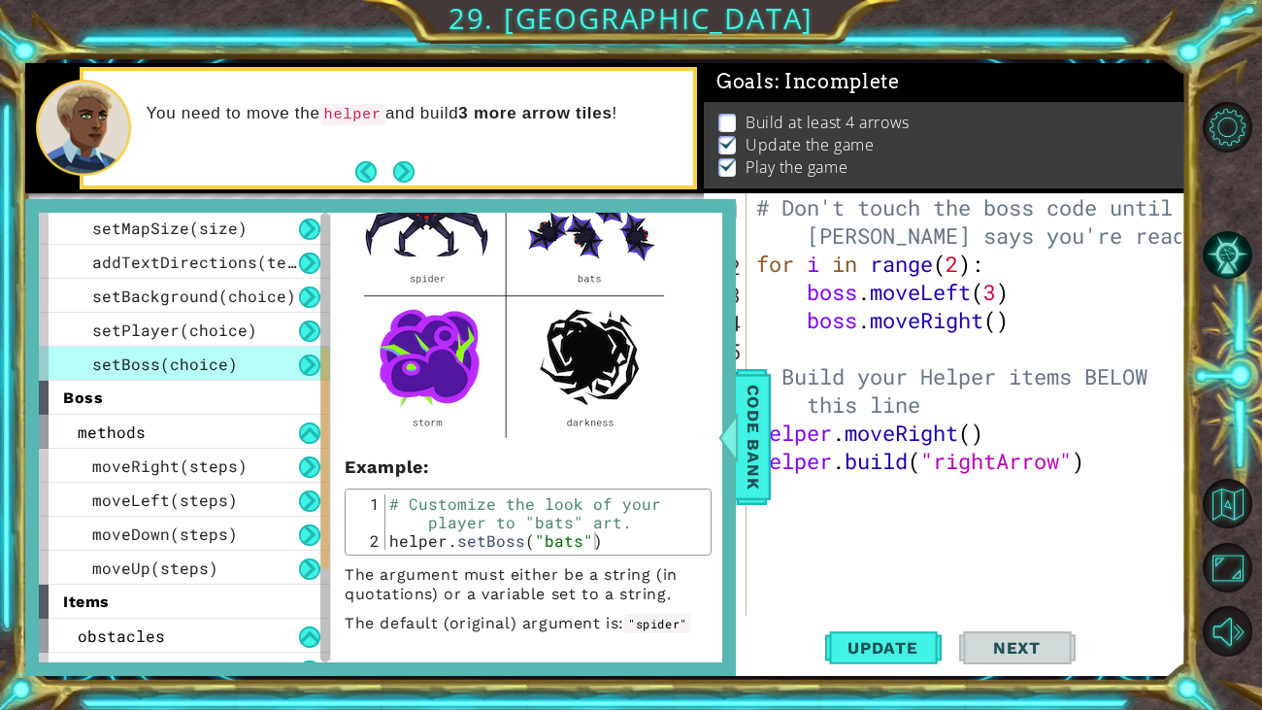
scroll to position [237, 0]
click at [744, 463] on span "Code Bank" at bounding box center [753, 437] width 31 height 118
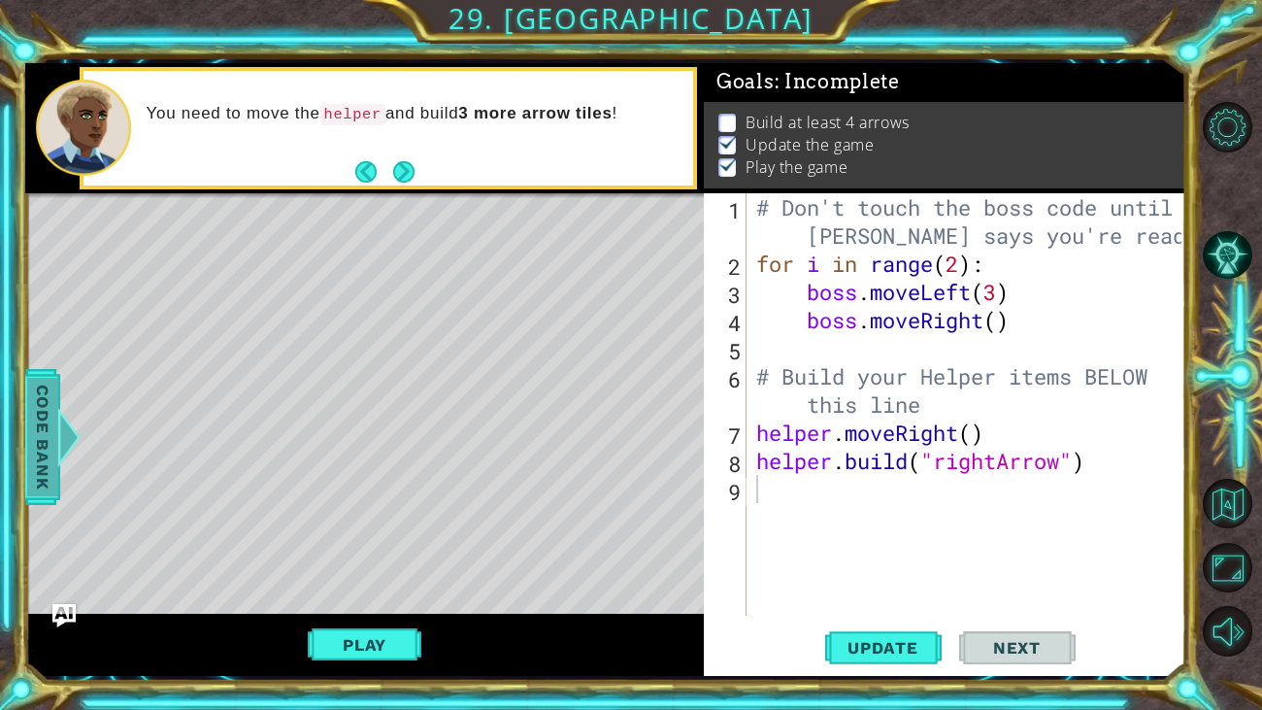
click at [52, 472] on span "Code Bank" at bounding box center [42, 437] width 31 height 118
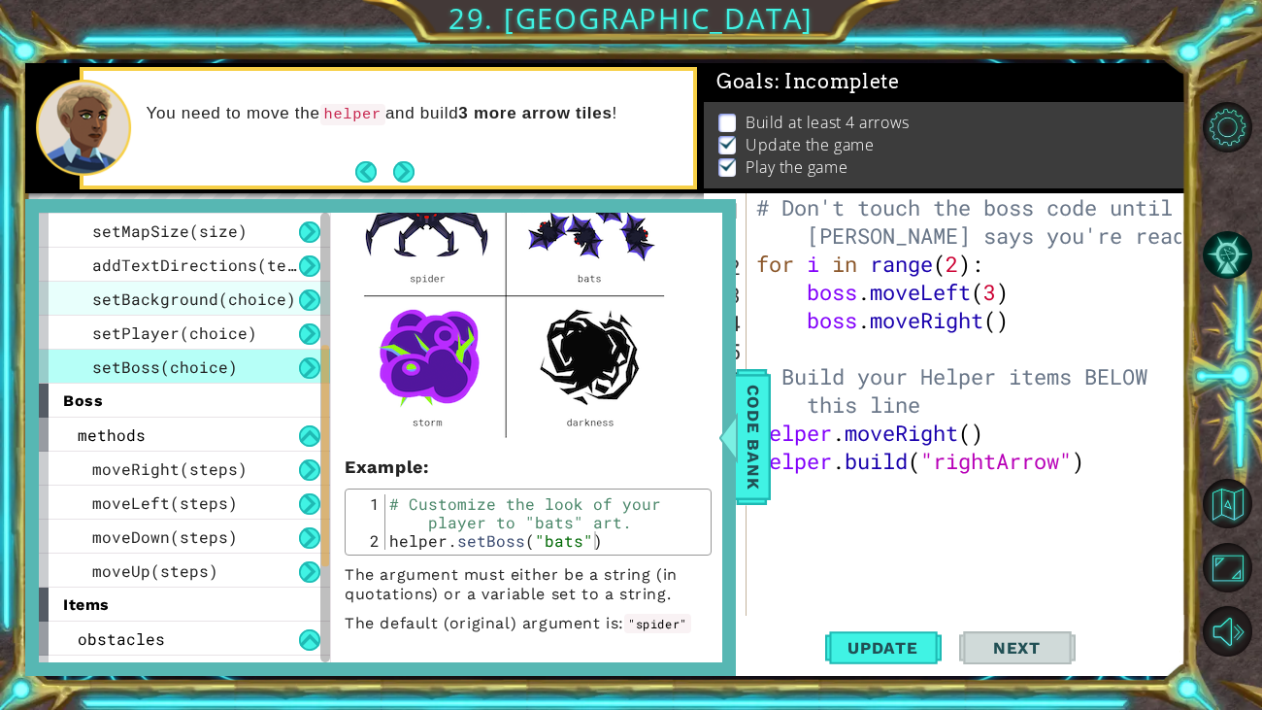
scroll to position [269, 0]
click at [202, 421] on div "methods" at bounding box center [184, 436] width 291 height 34
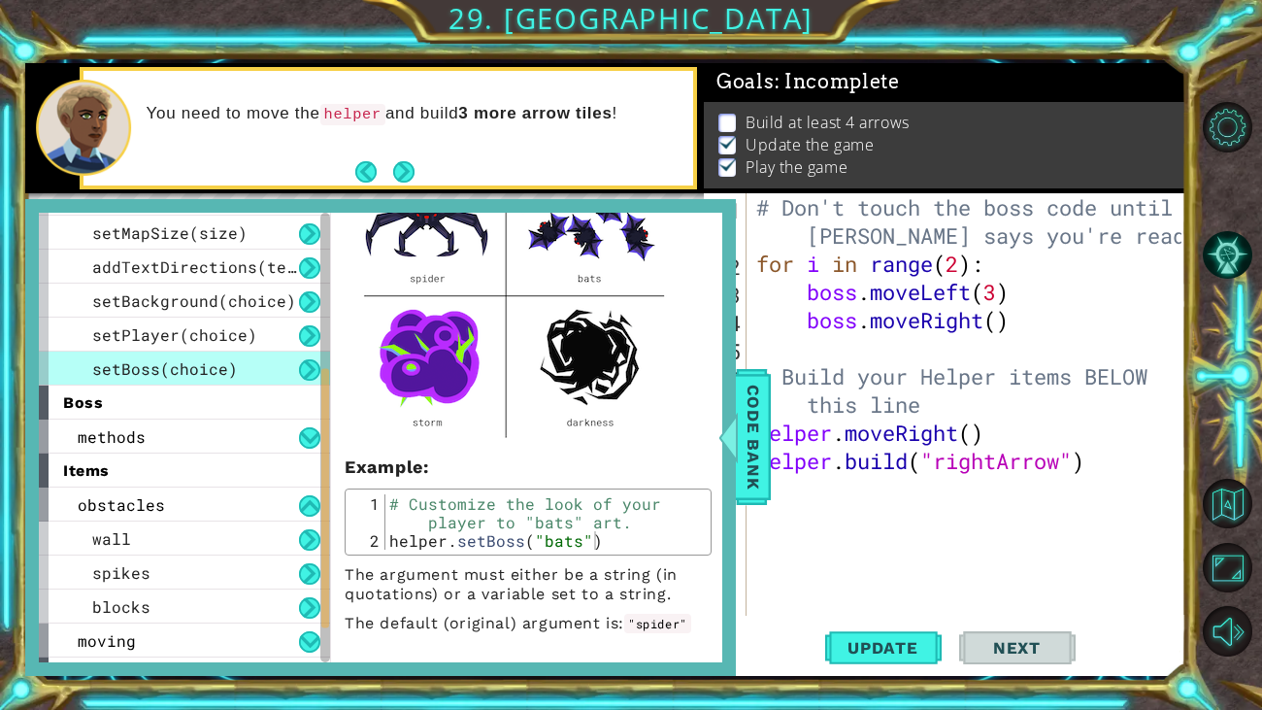
click at [627, 322] on img at bounding box center [515, 292] width 340 height 307
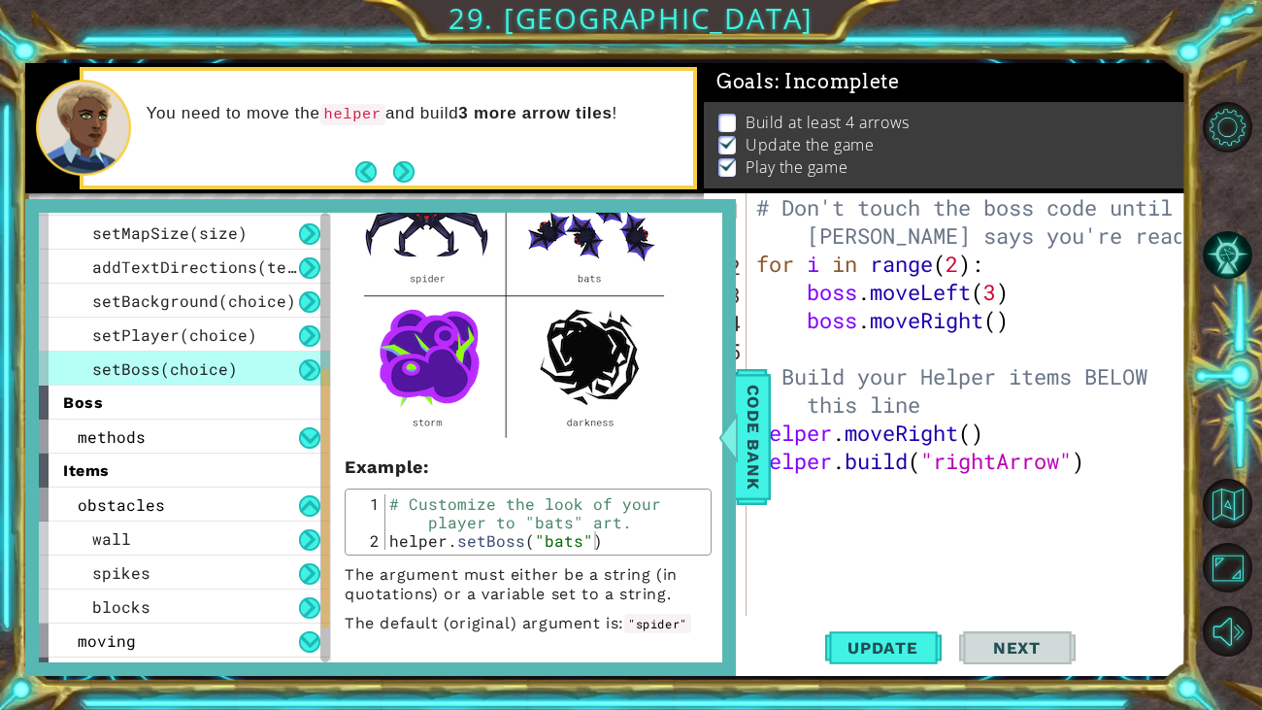
click at [627, 322] on img at bounding box center [515, 292] width 340 height 307
click at [766, 403] on span "Code Bank" at bounding box center [753, 437] width 31 height 118
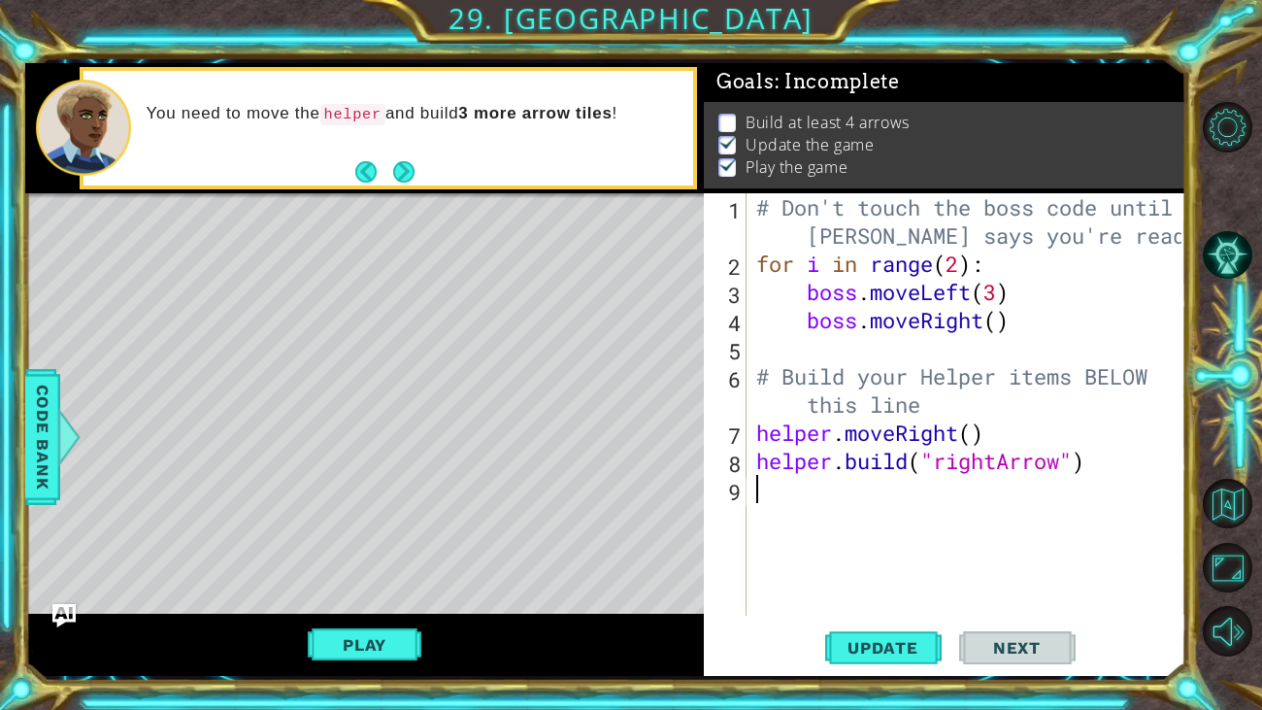
click at [791, 509] on div "# Don't touch the boss code until [PERSON_NAME] says you're ready! for i in ran…" at bounding box center [971, 446] width 439 height 507
click at [32, 430] on span "Code Bank" at bounding box center [42, 437] width 31 height 118
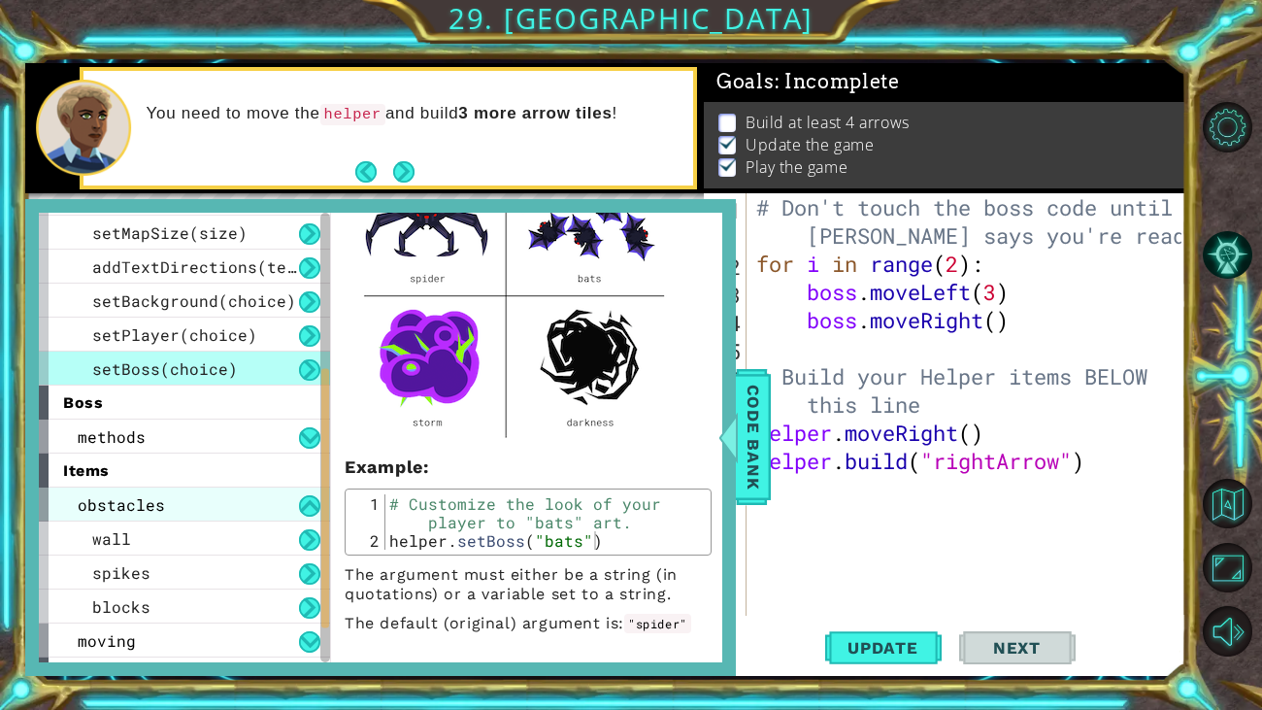
click at [201, 491] on div "obstacles" at bounding box center [184, 504] width 291 height 34
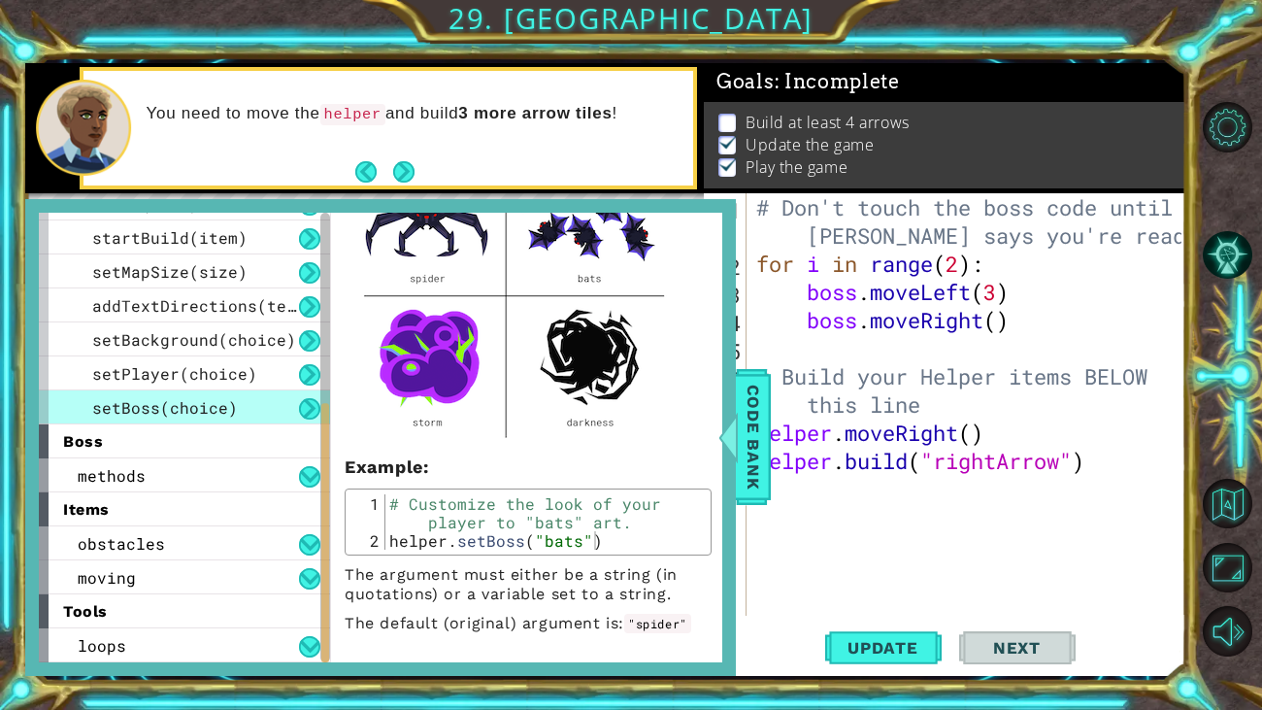
scroll to position [228, 0]
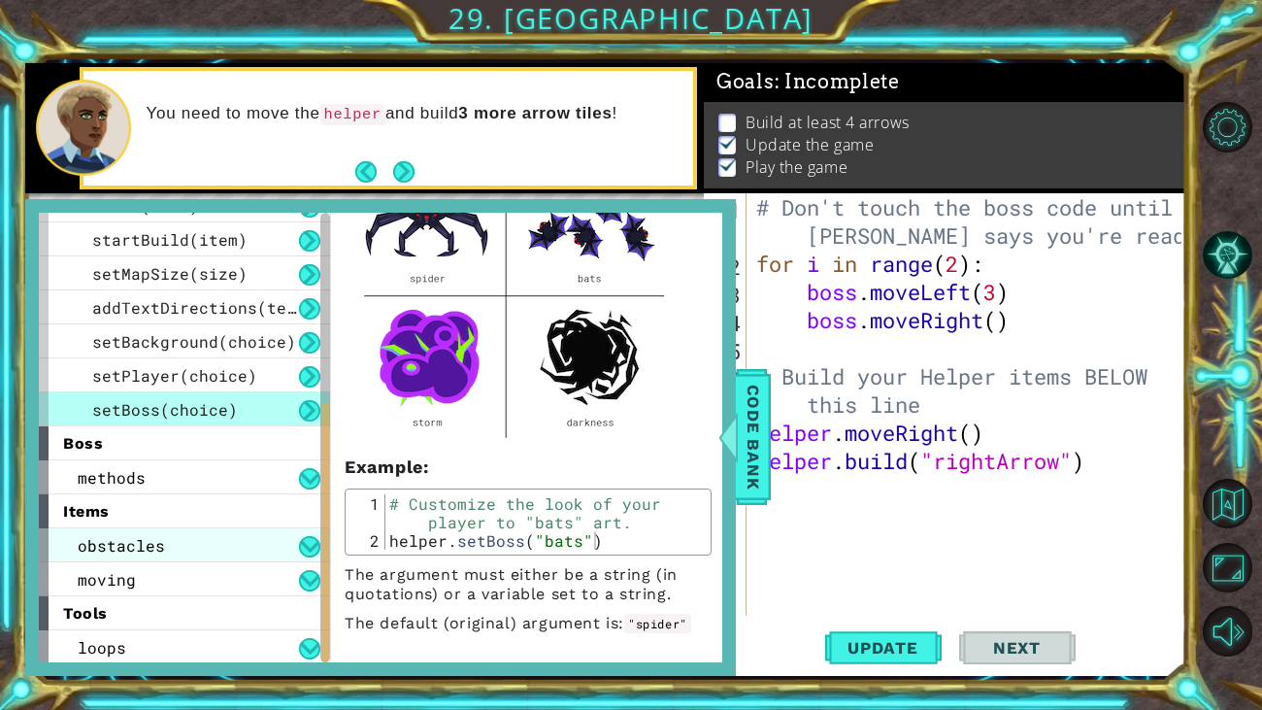
click at [231, 540] on div "obstacles" at bounding box center [184, 545] width 291 height 34
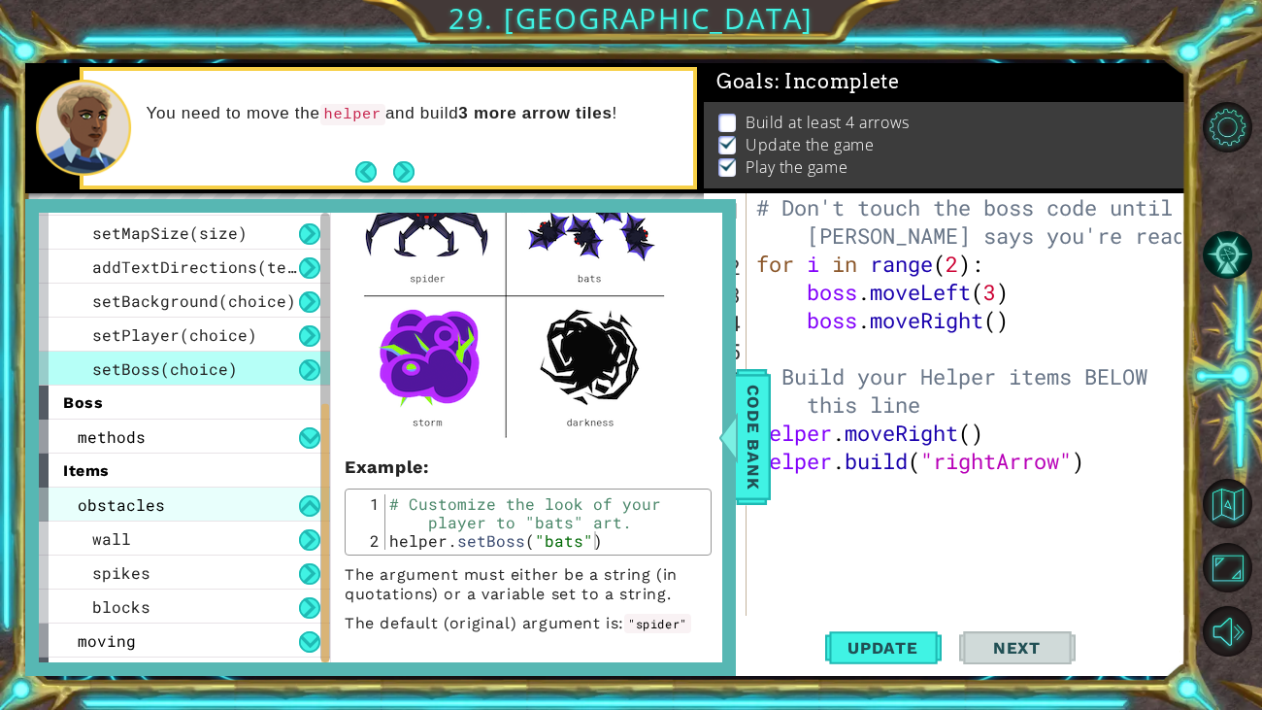
scroll to position [330, 0]
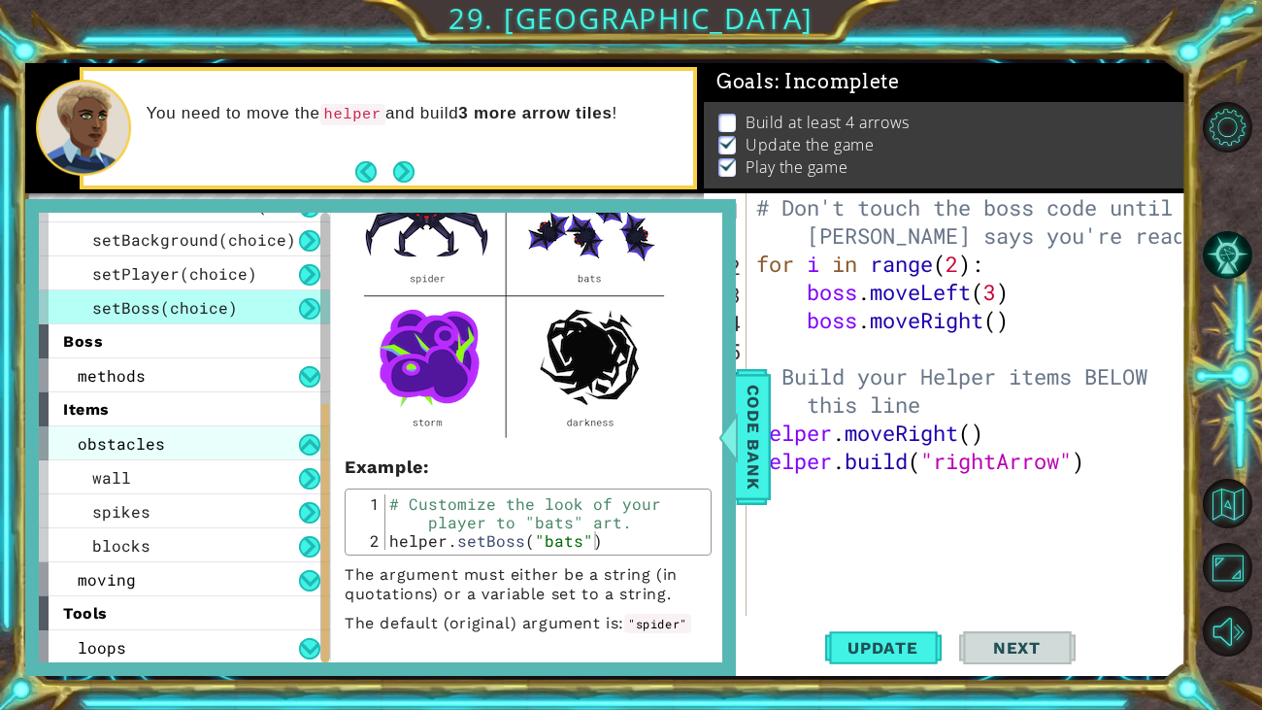
click at [231, 540] on div "blocks" at bounding box center [184, 545] width 291 height 34
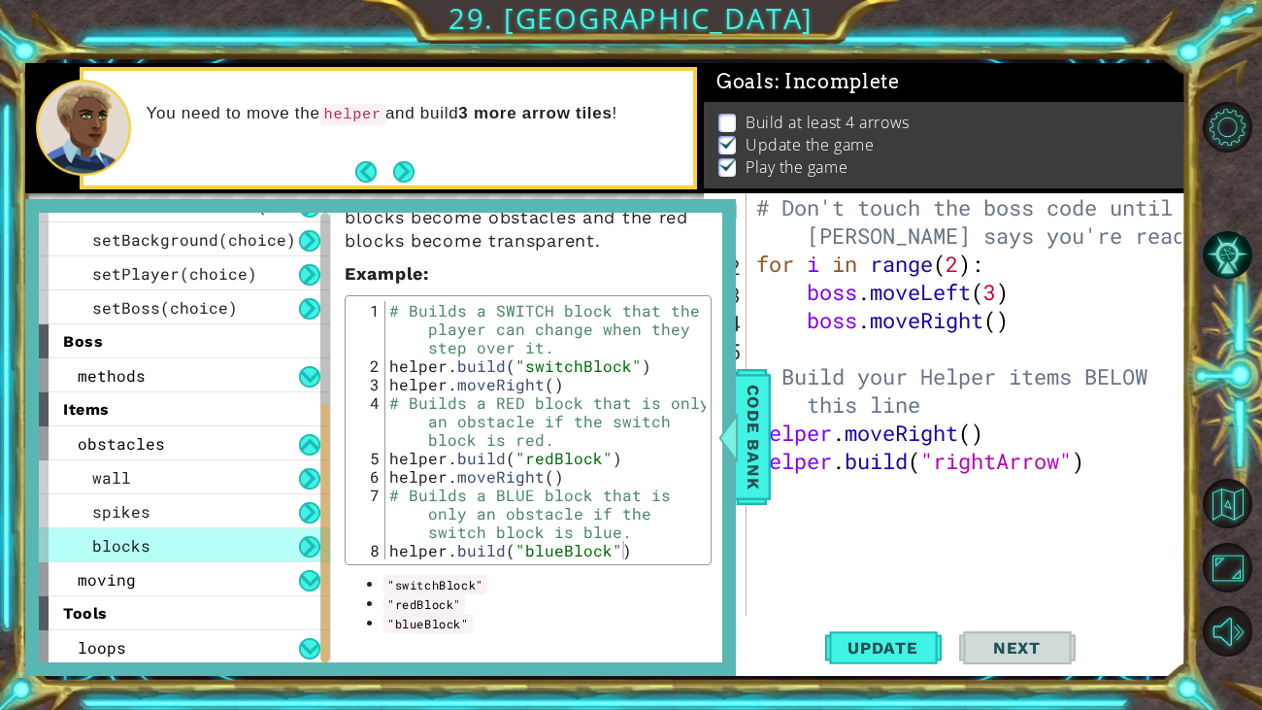
scroll to position [0, 0]
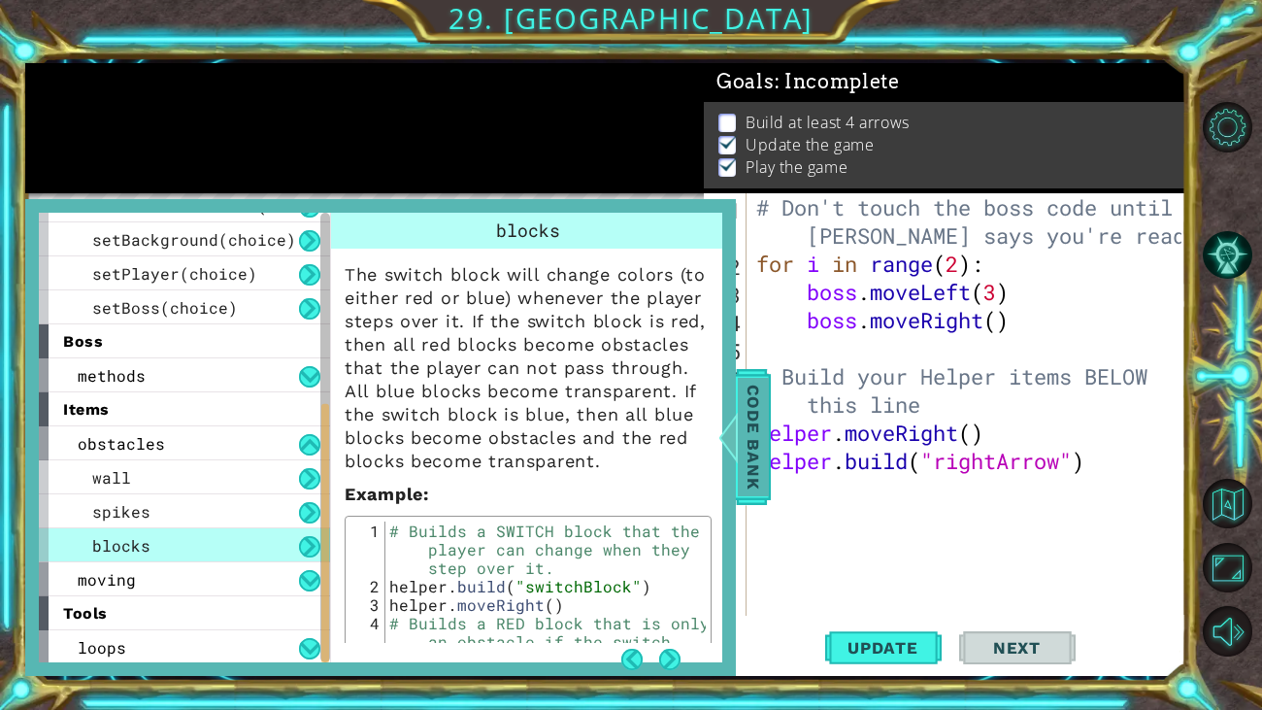
click at [750, 444] on span "Code Bank" at bounding box center [753, 437] width 31 height 118
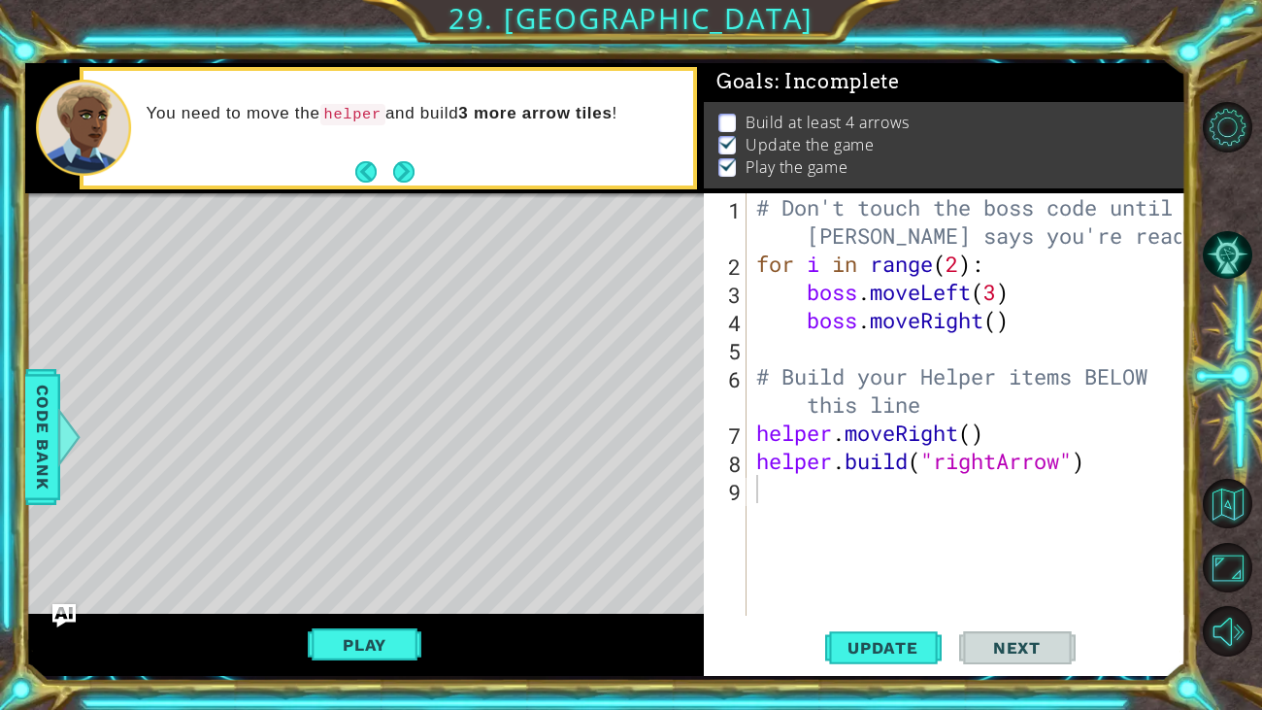
click at [947, 519] on div "# Don't touch the boss code until [PERSON_NAME] says you're ready! for i in ran…" at bounding box center [971, 446] width 439 height 507
type textarea "[DOMAIN_NAME]("rightArrow")"
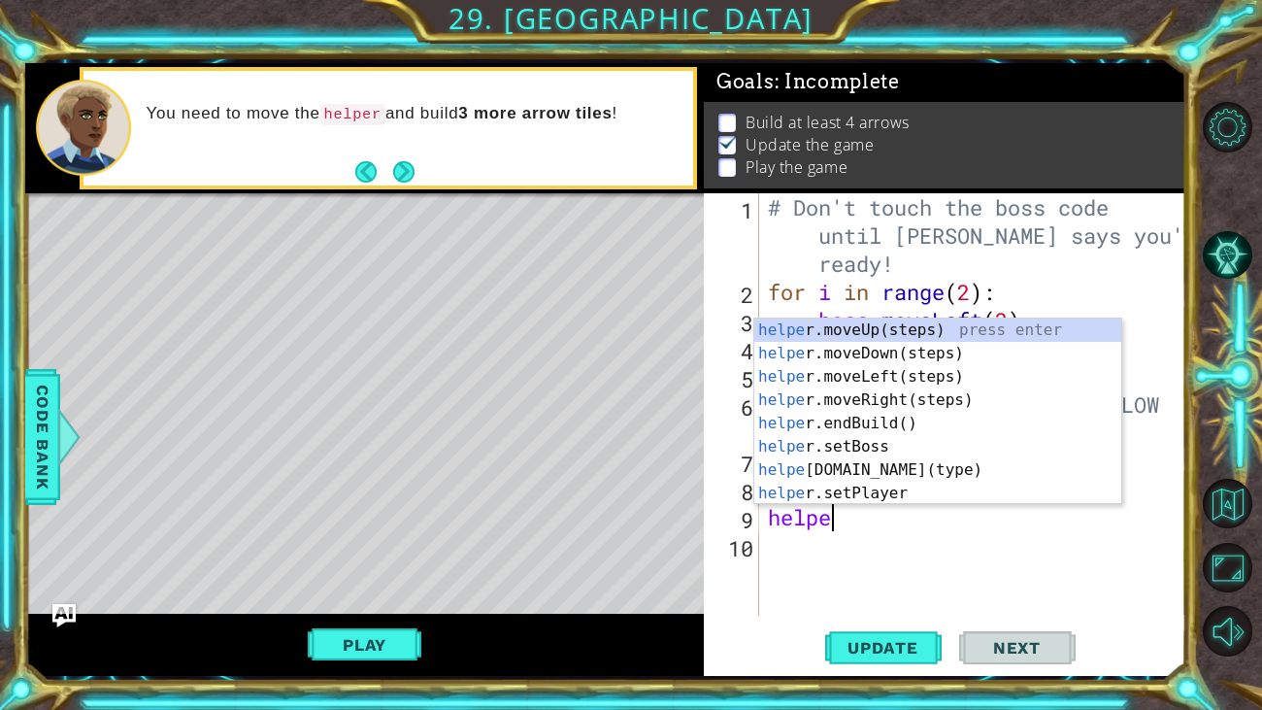
scroll to position [0, 55]
type textarea "helper."
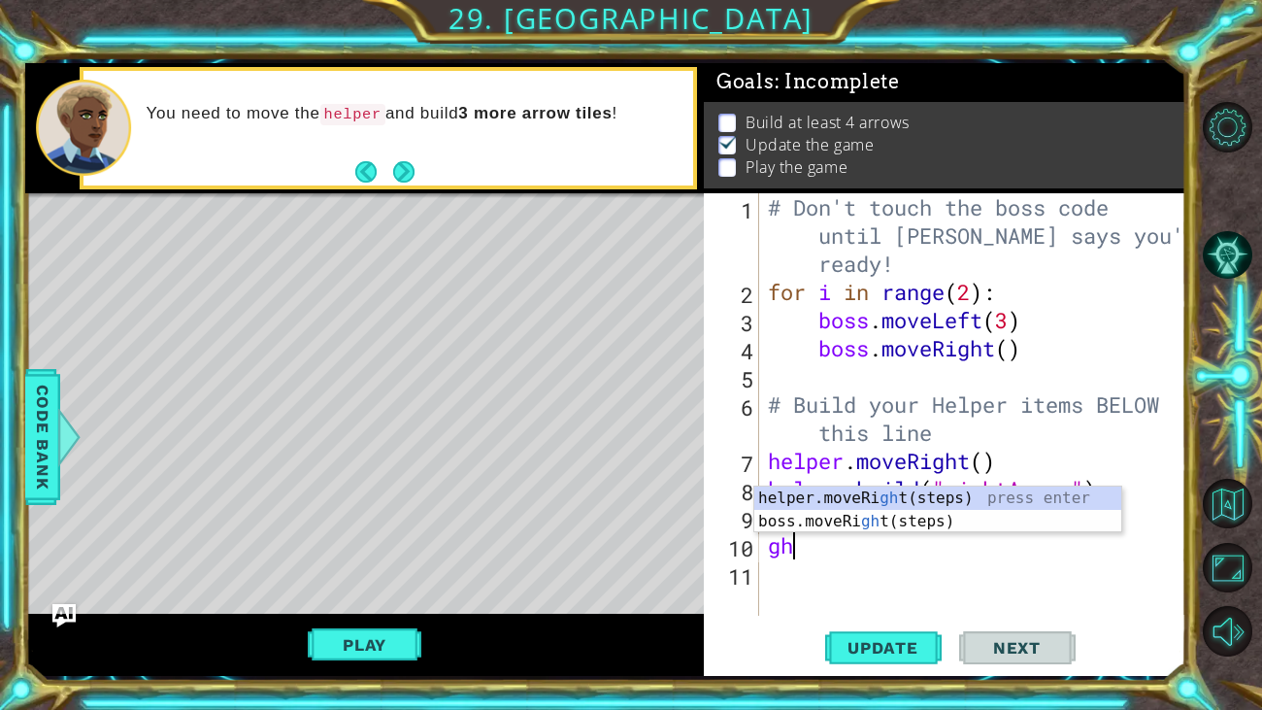
scroll to position [0, 17]
type textarea "g"
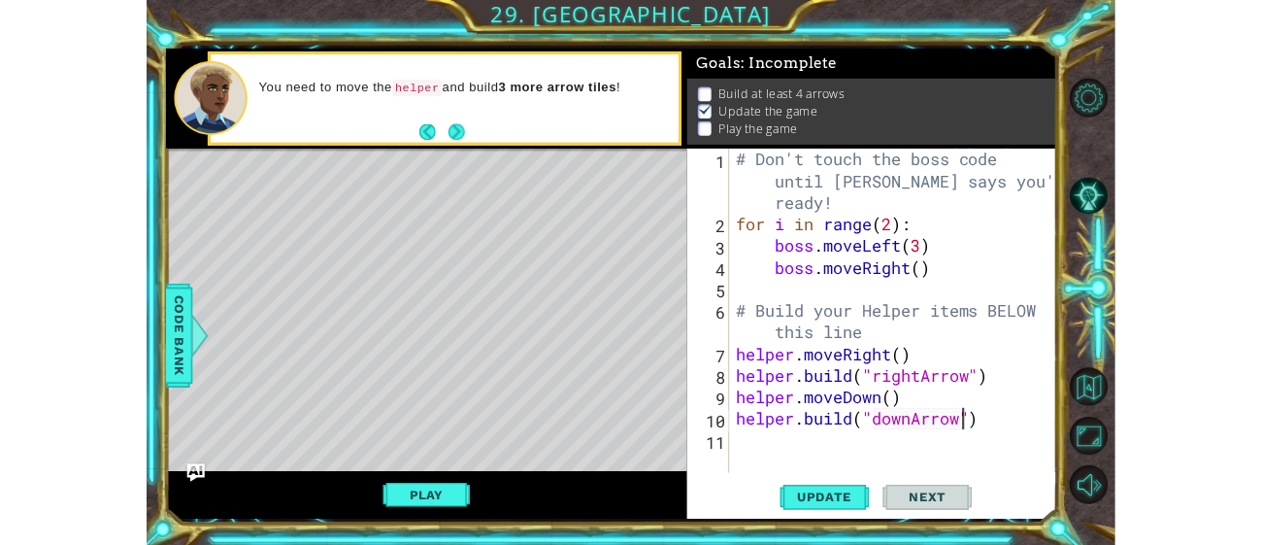
scroll to position [0, 213]
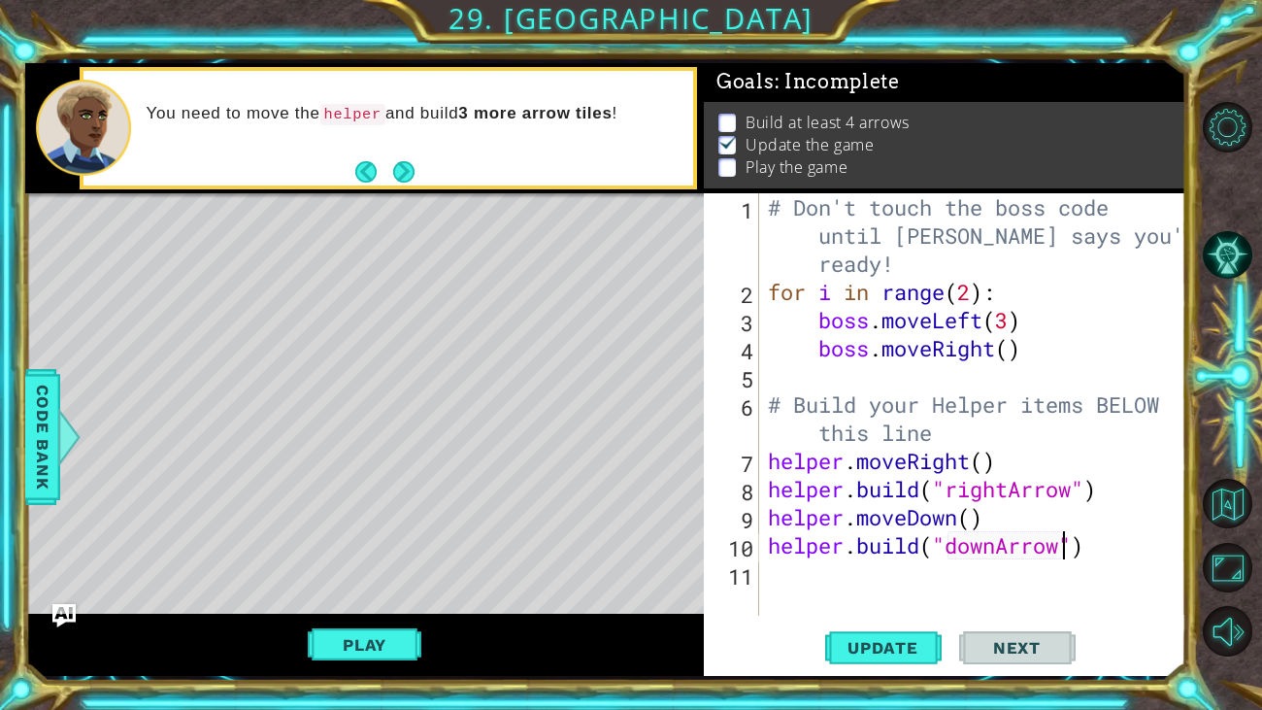
type textarea "[DOMAIN_NAME]("downArrow")"
click at [220, 517] on div "Level Map" at bounding box center [473, 479] width 897 height 572
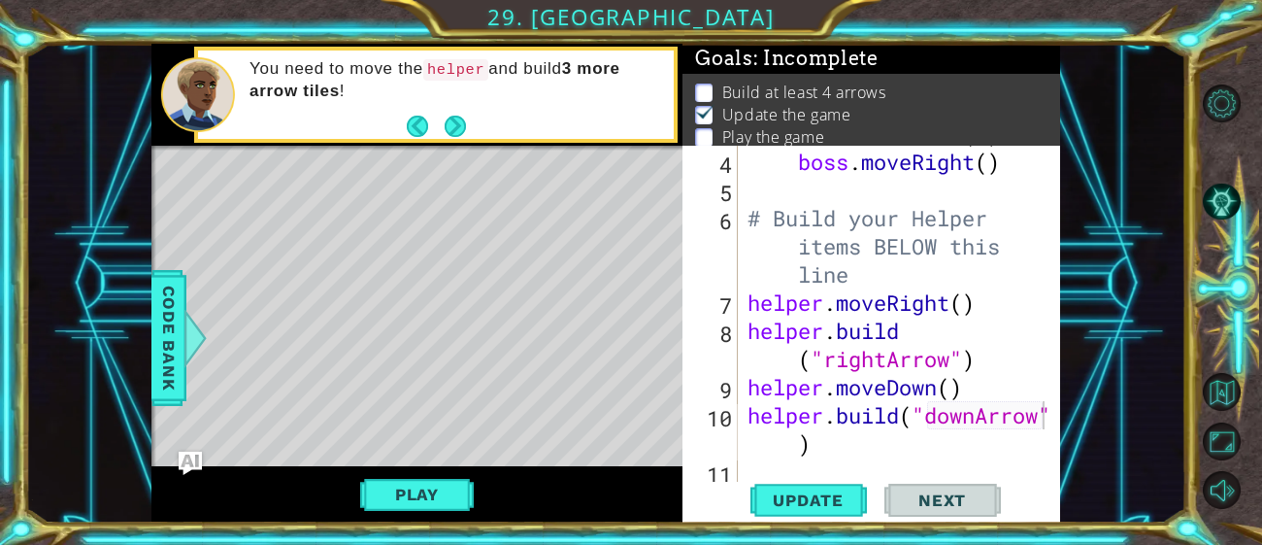
scroll to position [140, 0]
